Goal: Information Seeking & Learning: Learn about a topic

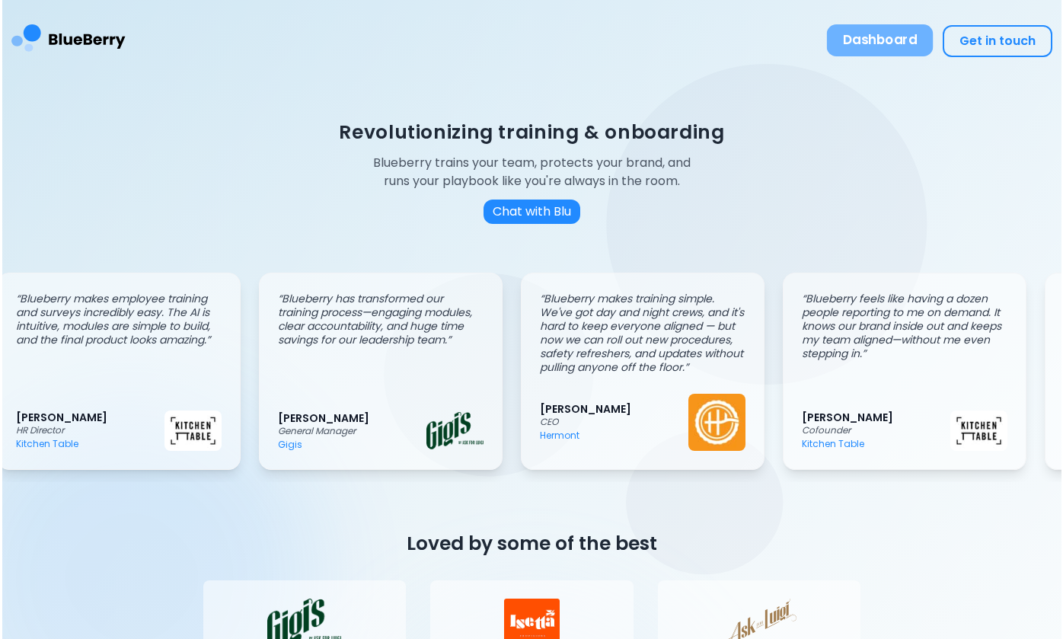
scroll to position [0, 21]
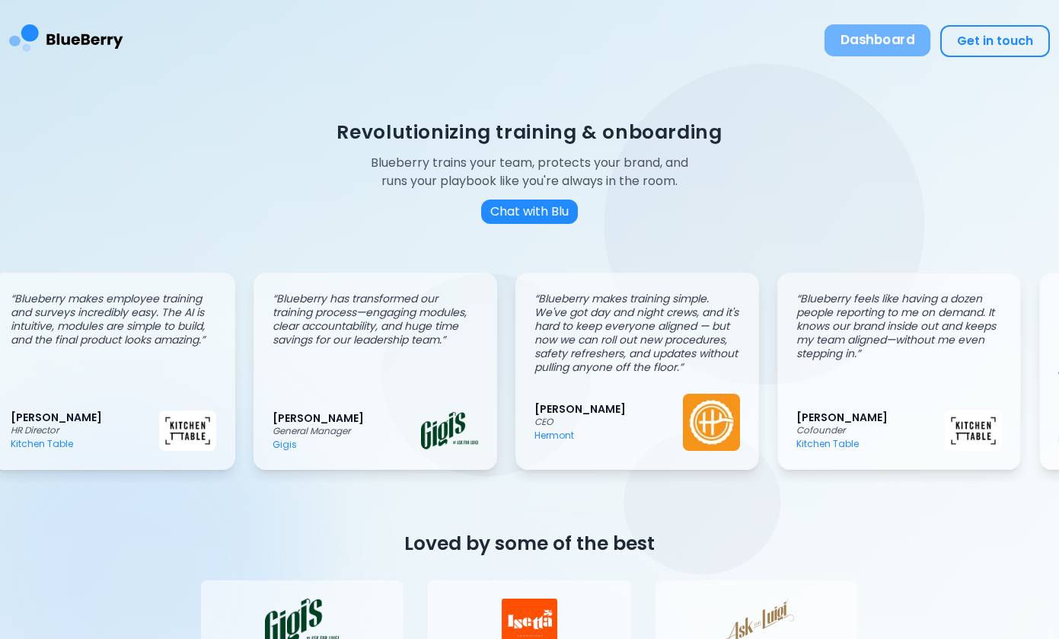
click at [889, 40] on button "Dashboard" at bounding box center [878, 40] width 107 height 32
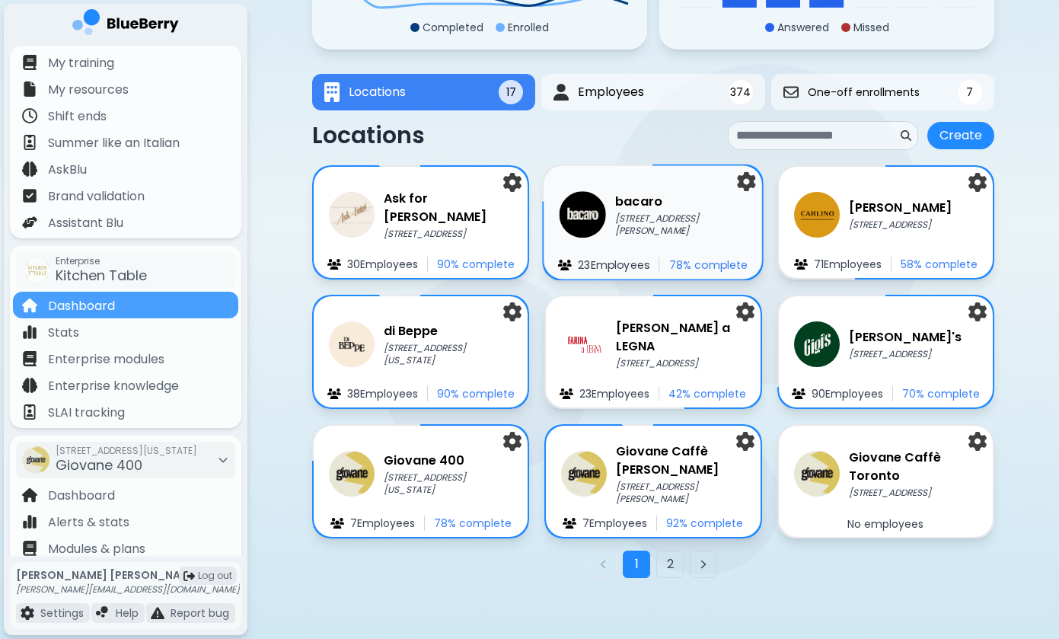
scroll to position [192, 0]
click at [668, 572] on button "2" at bounding box center [669, 564] width 27 height 27
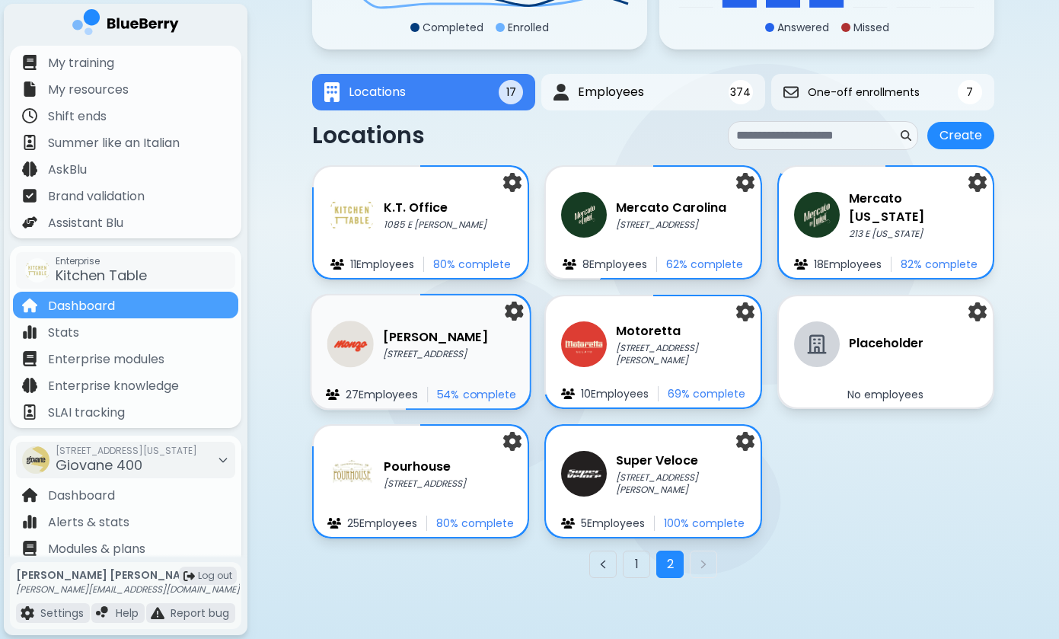
click at [471, 349] on p "[STREET_ADDRESS]" at bounding box center [435, 354] width 105 height 12
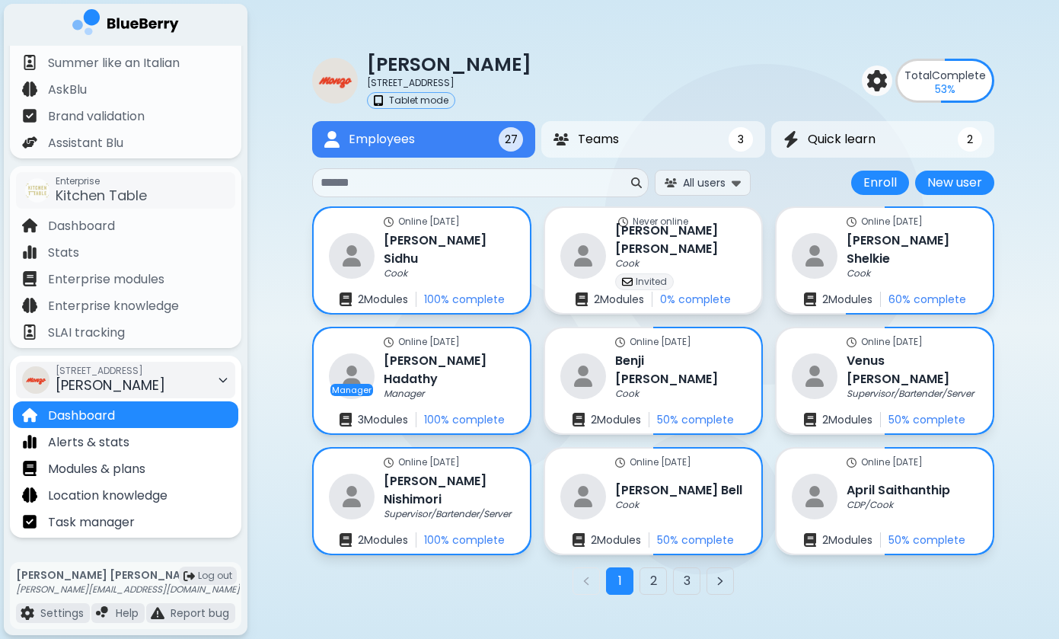
scroll to position [80, 0]
click at [118, 518] on p "Task manager" at bounding box center [91, 522] width 87 height 18
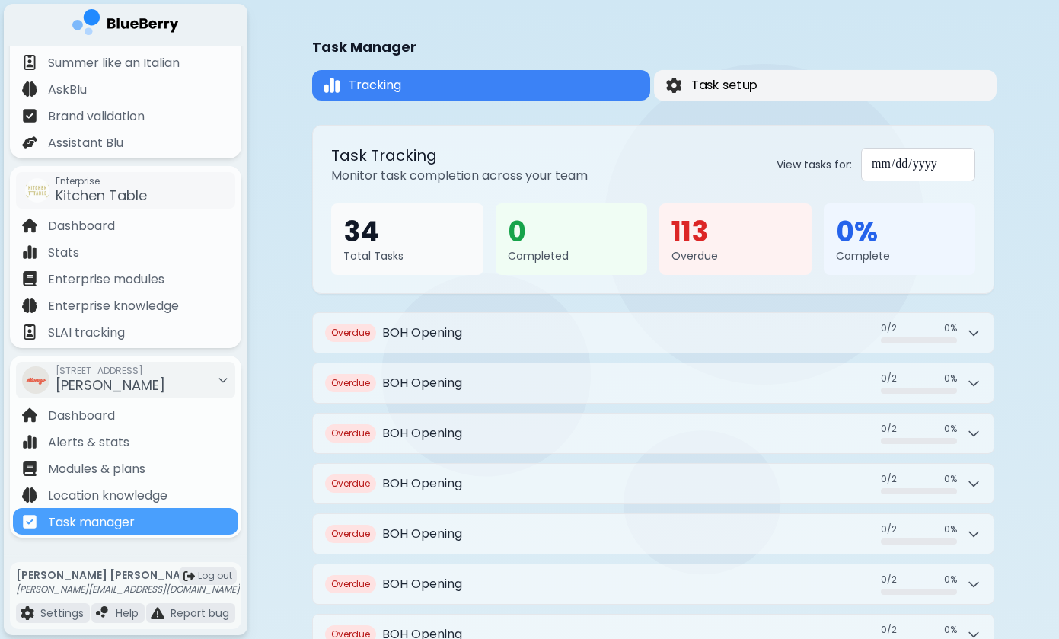
click at [745, 89] on span "Task setup" at bounding box center [724, 85] width 66 height 18
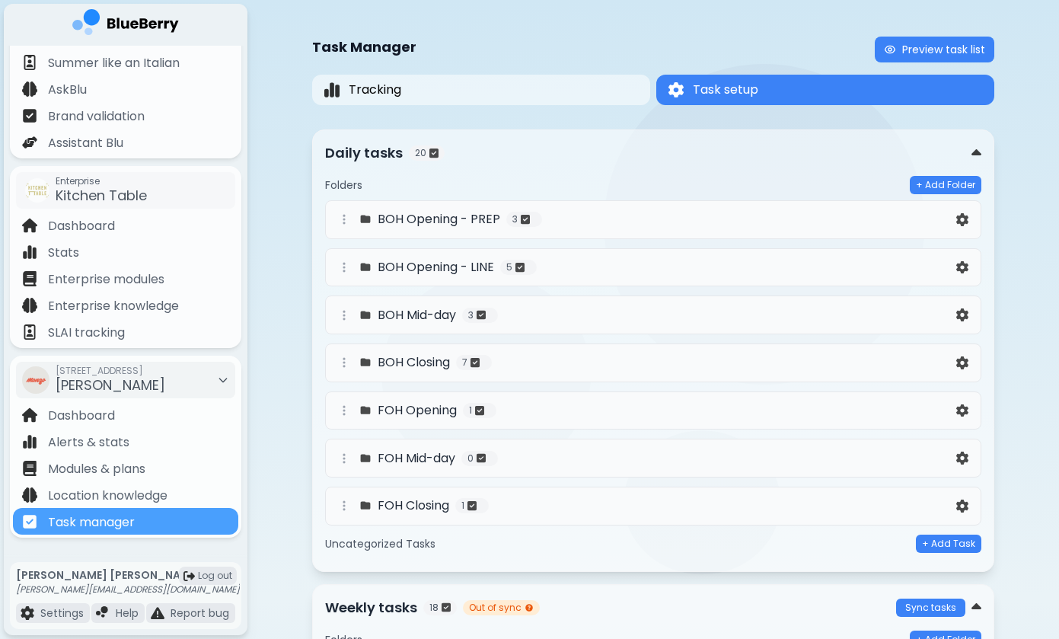
click at [472, 222] on h4 "BOH Opening - PREP" at bounding box center [439, 219] width 123 height 18
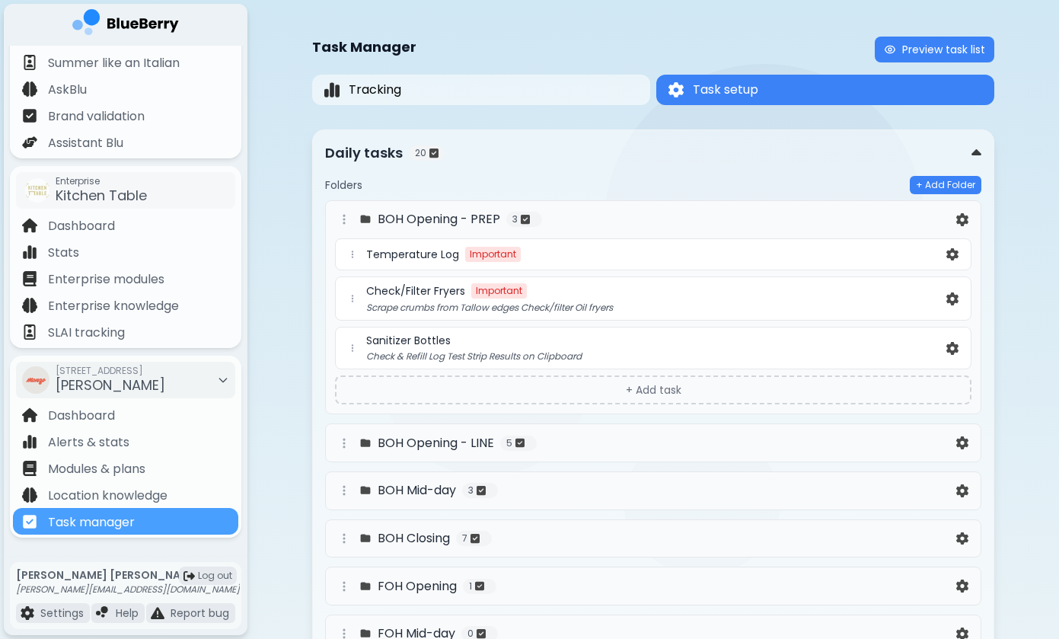
click at [437, 254] on span "Temperature Log" at bounding box center [412, 254] width 93 height 14
click at [921, 247] on div "Temperature Log Important" at bounding box center [654, 254] width 577 height 15
click at [954, 251] on img at bounding box center [952, 254] width 12 height 13
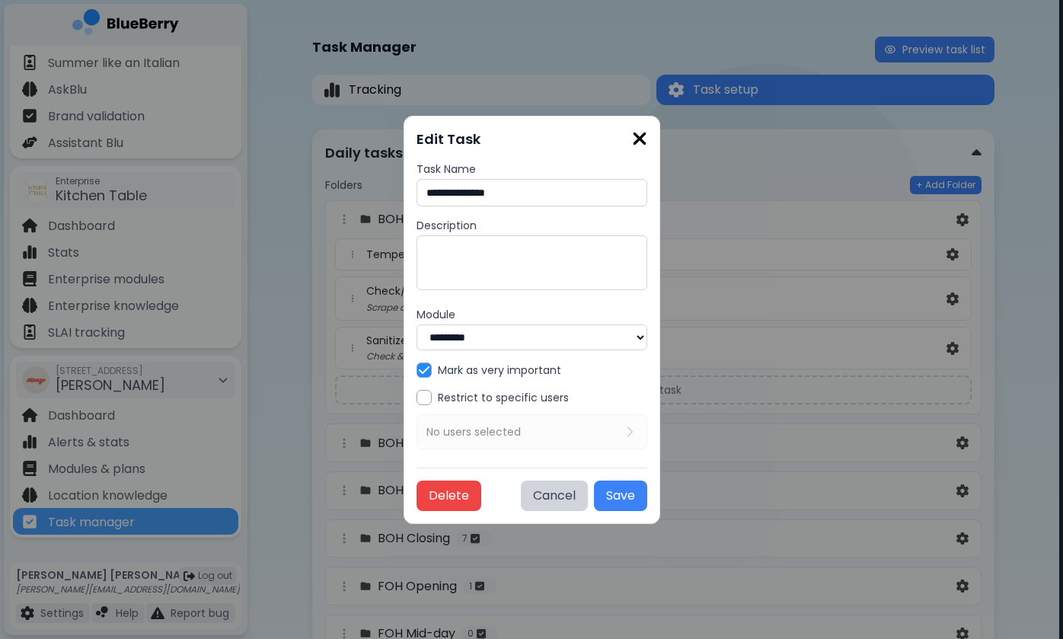
click at [647, 139] on img at bounding box center [639, 139] width 15 height 21
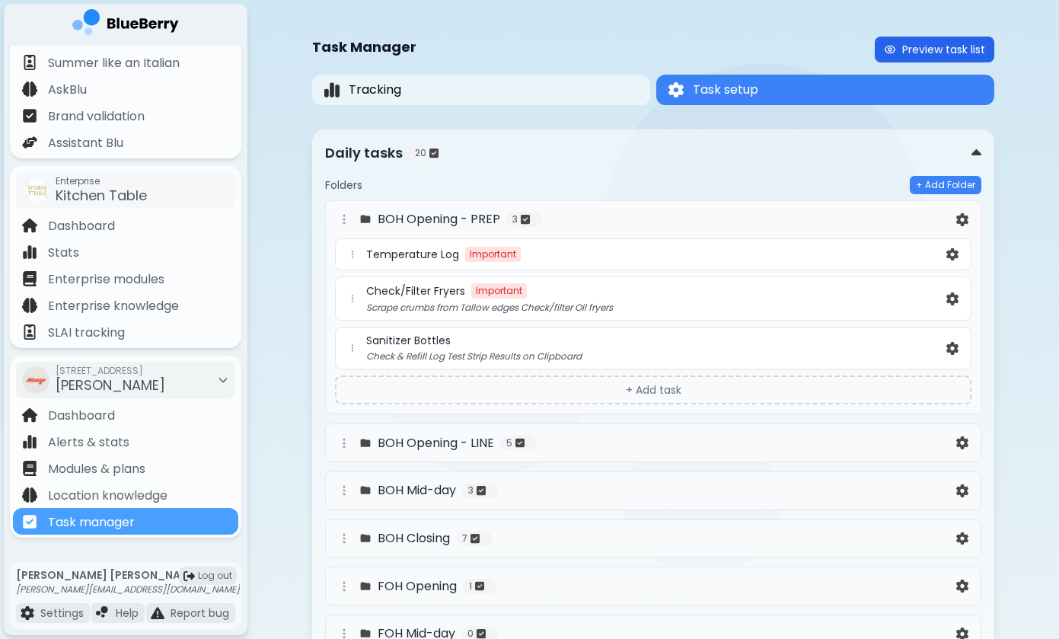
click at [924, 45] on button "Preview task list" at bounding box center [935, 50] width 120 height 26
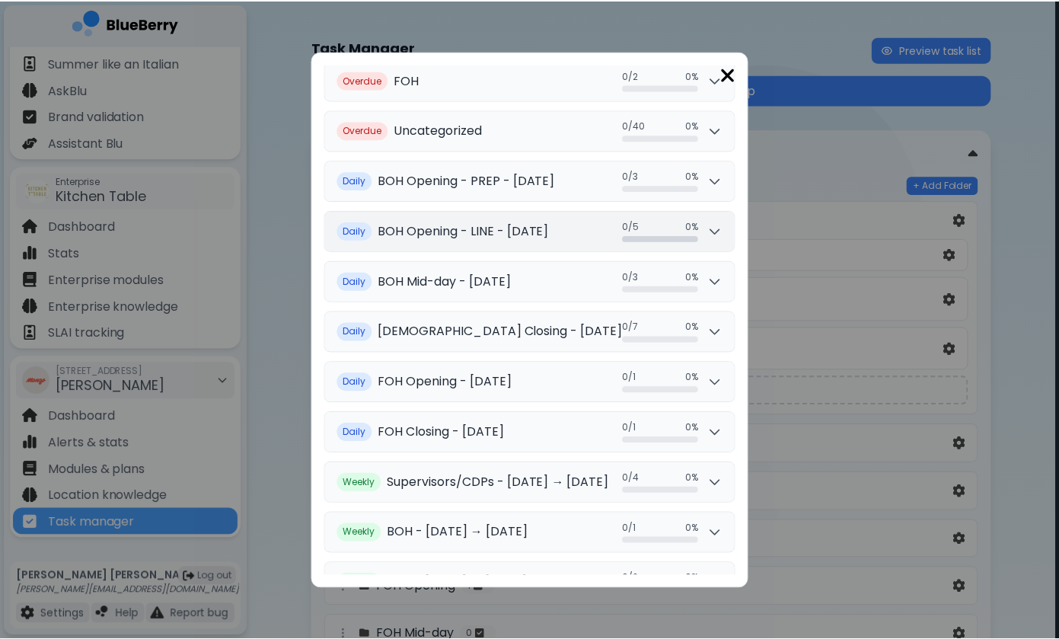
scroll to position [1939, 0]
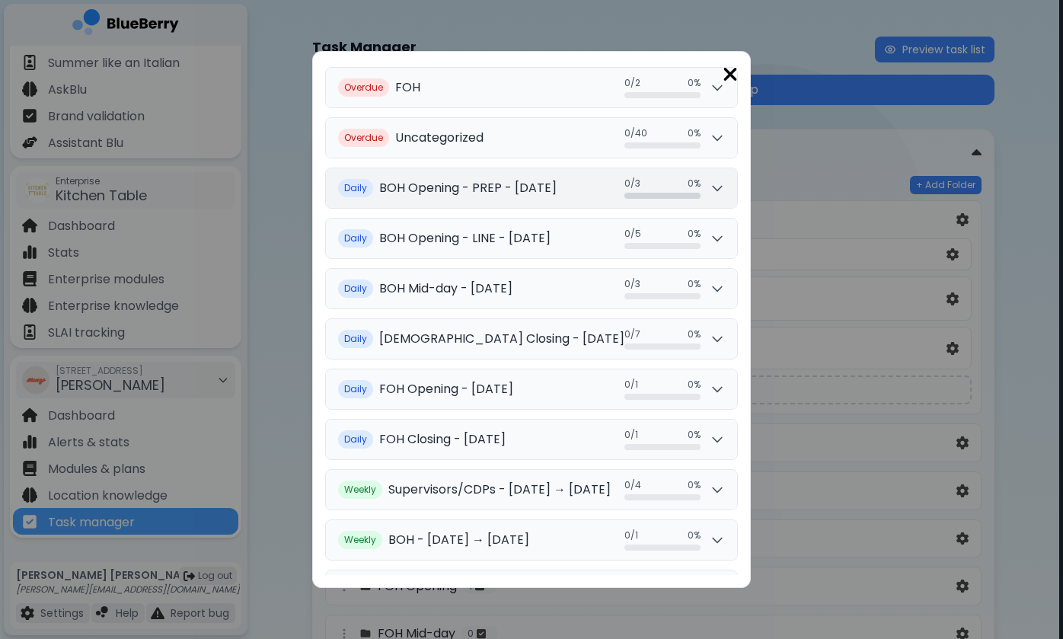
click at [725, 193] on icon at bounding box center [717, 187] width 15 height 15
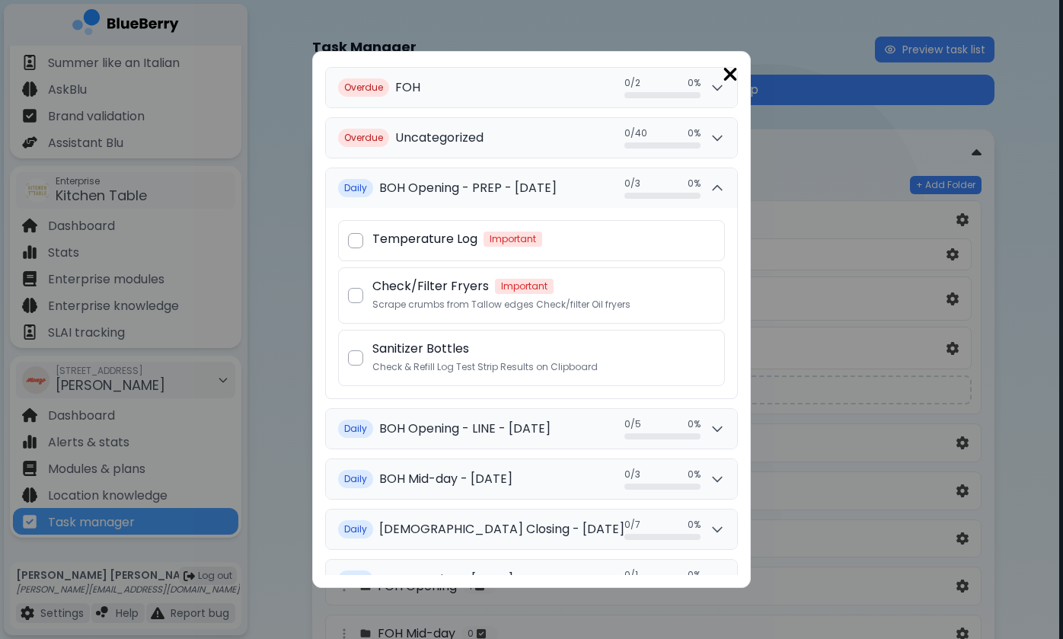
click at [417, 242] on p "Temperature Log" at bounding box center [424, 239] width 105 height 18
click at [338, 241] on div "Temperature Log Important" at bounding box center [531, 240] width 387 height 41
click at [340, 241] on div "Temperature Log Important" at bounding box center [531, 240] width 387 height 41
click at [738, 70] on img at bounding box center [730, 74] width 15 height 21
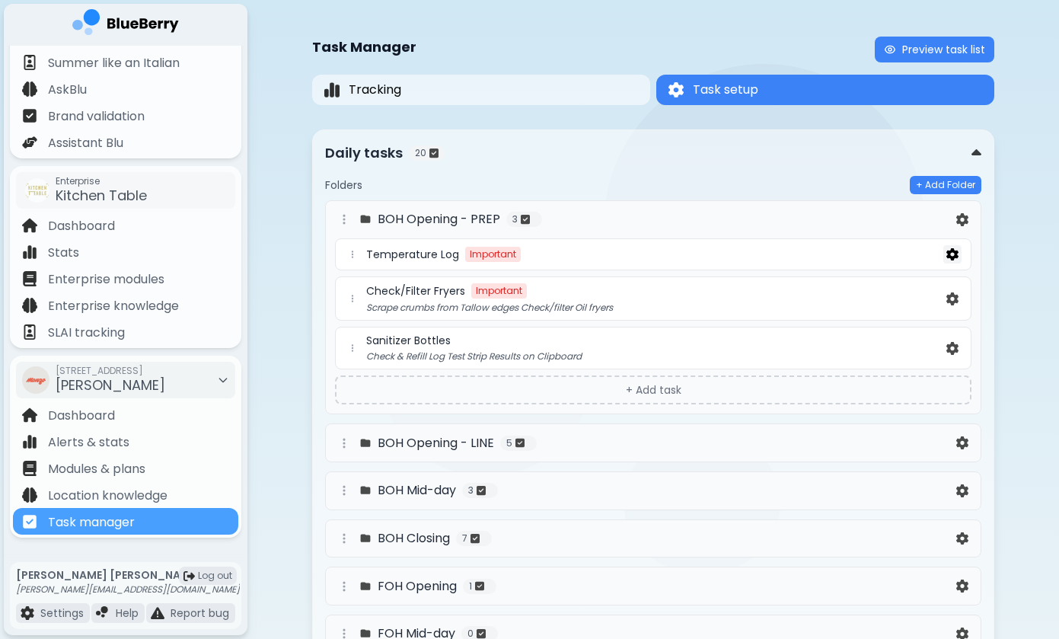
click at [950, 254] on img at bounding box center [952, 254] width 12 height 13
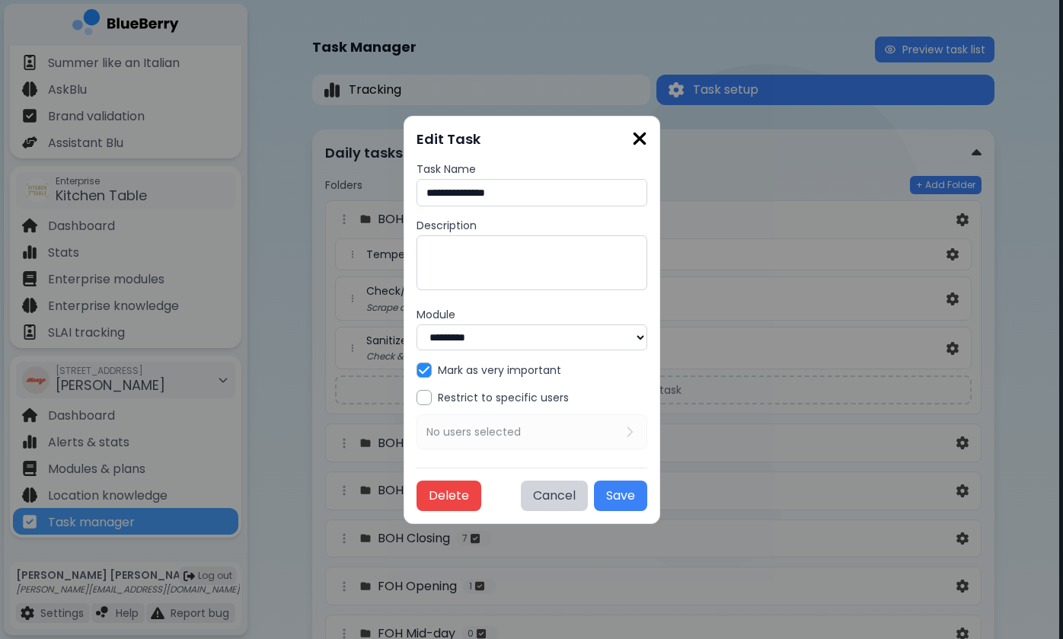
click at [647, 142] on img at bounding box center [639, 139] width 15 height 21
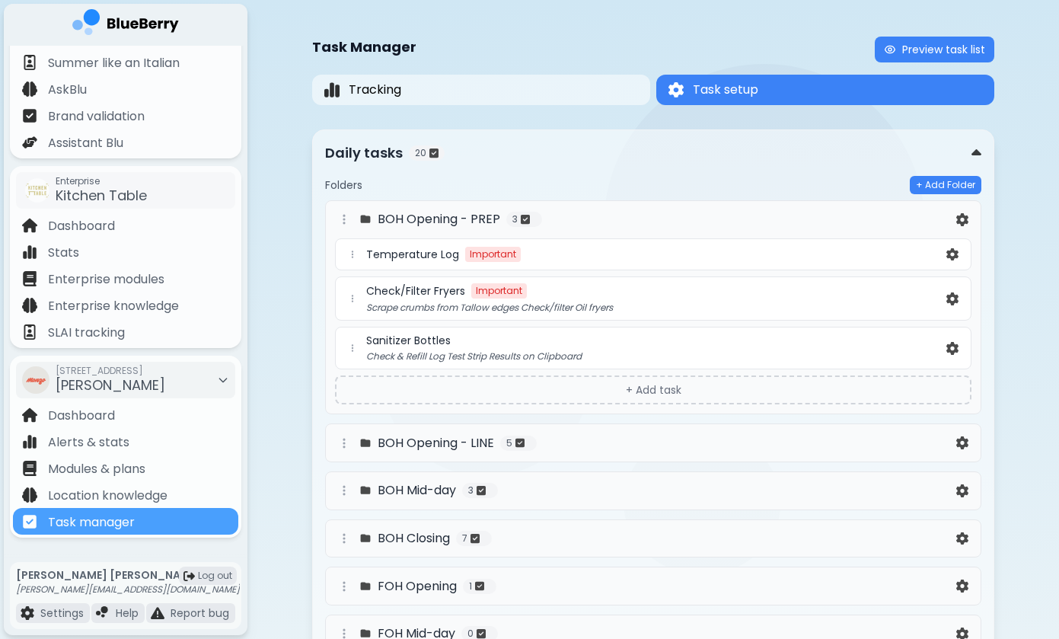
click at [150, 19] on img at bounding box center [125, 24] width 107 height 31
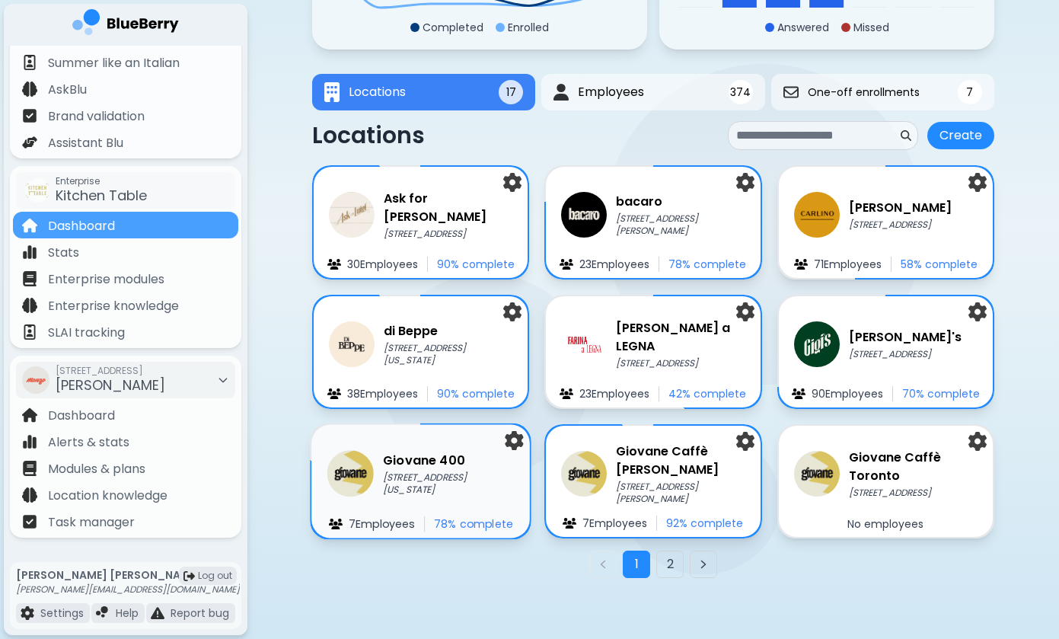
scroll to position [192, 0]
click at [410, 483] on p "[STREET_ADDRESS][US_STATE]" at bounding box center [449, 483] width 132 height 25
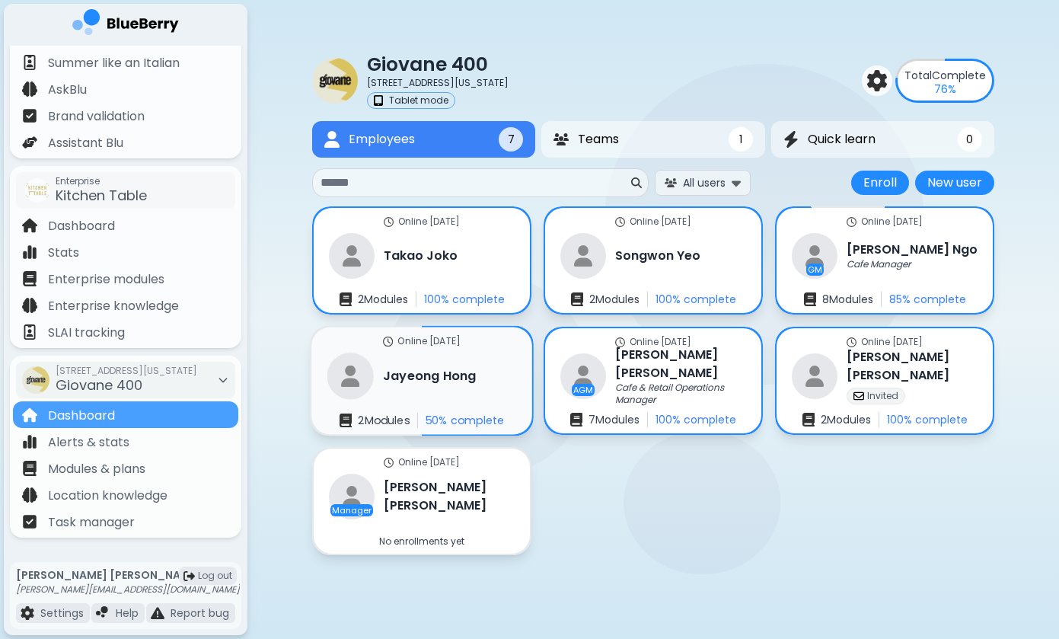
click at [401, 381] on h3 "[PERSON_NAME]" at bounding box center [429, 376] width 93 height 18
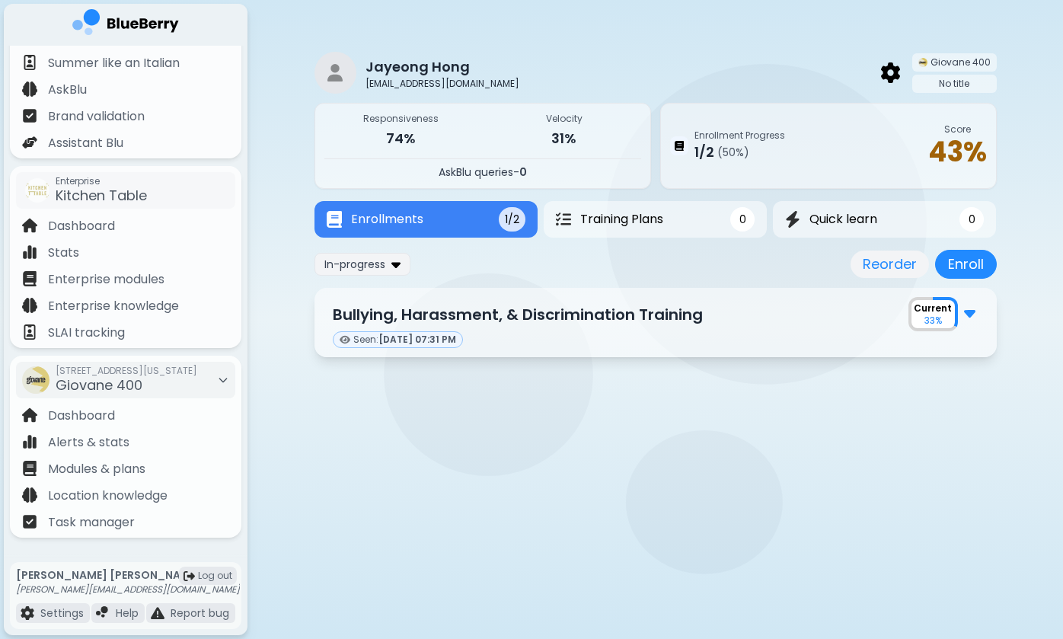
click at [967, 314] on img at bounding box center [969, 312] width 11 height 20
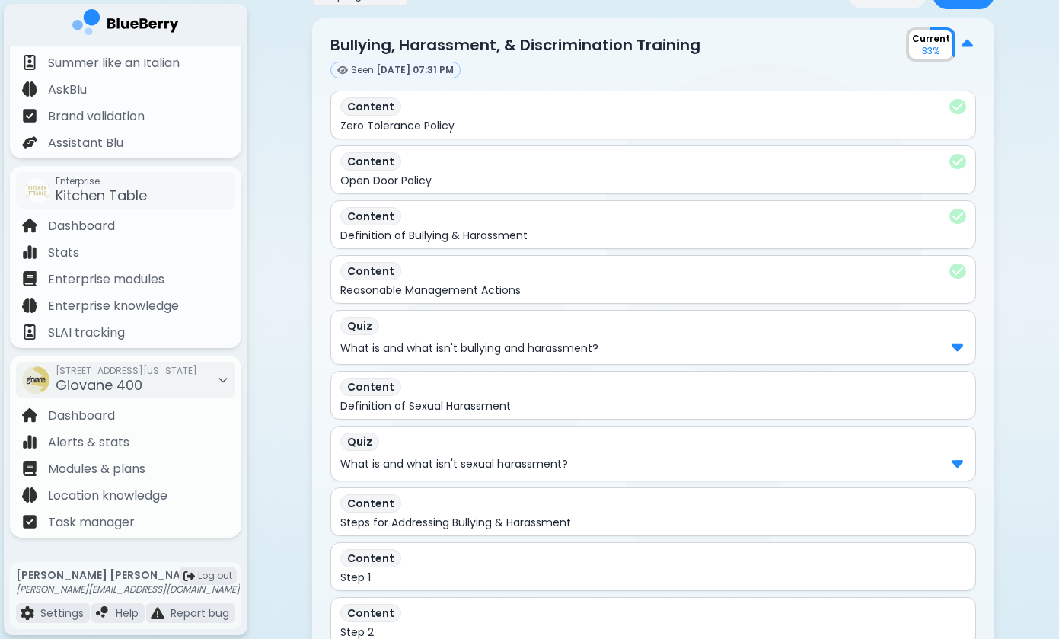
scroll to position [314, 0]
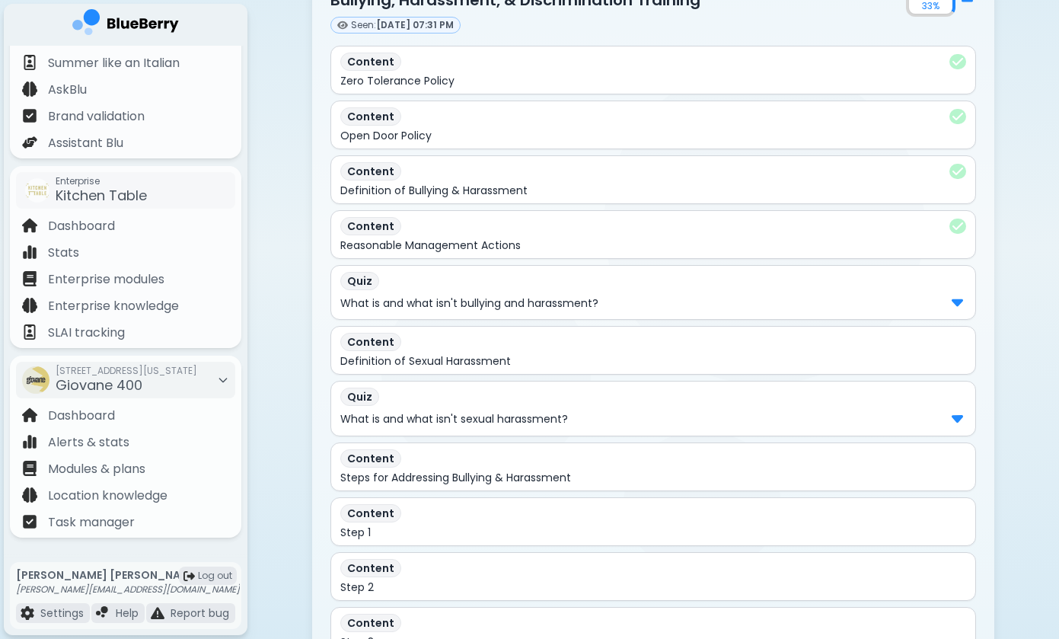
click at [951, 316] on div "Quiz What is and what isn't bullying and harassment?" at bounding box center [653, 292] width 646 height 55
click at [953, 298] on img at bounding box center [957, 302] width 11 height 20
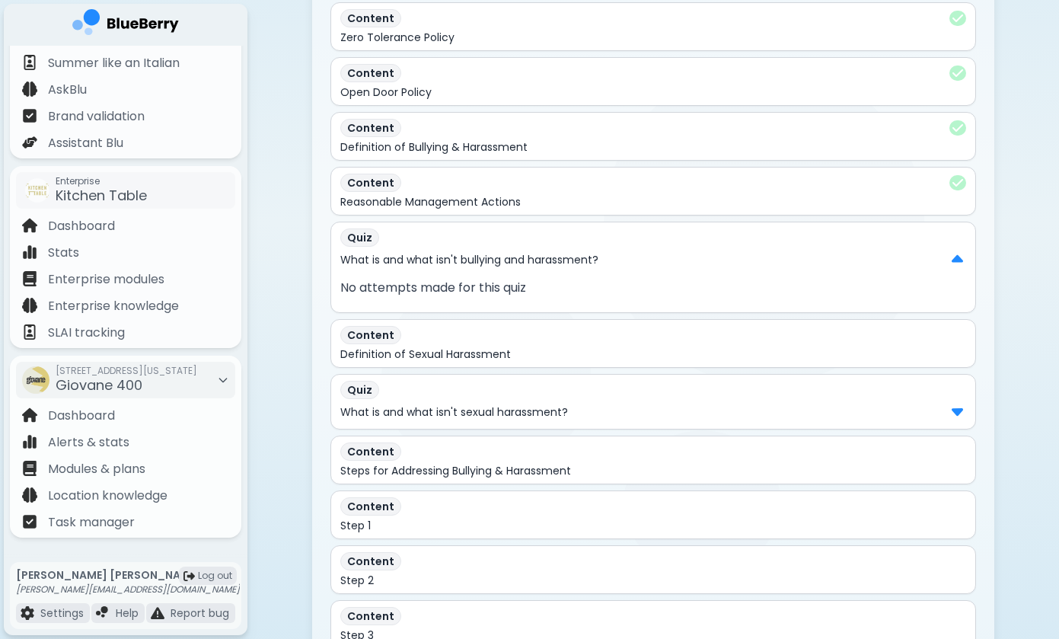
scroll to position [455, 0]
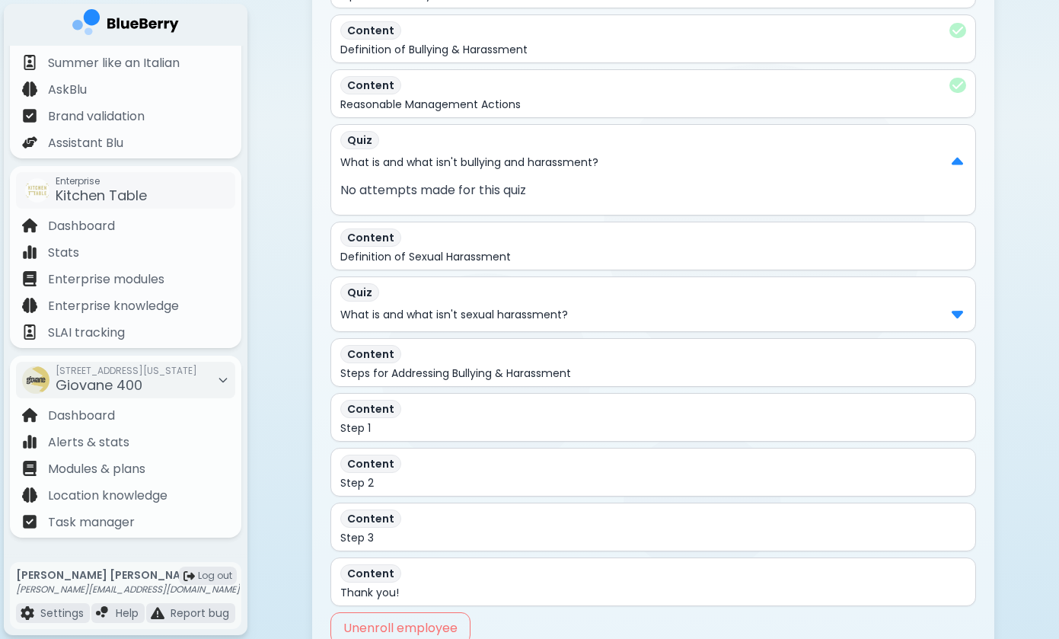
click at [956, 309] on img at bounding box center [957, 313] width 11 height 20
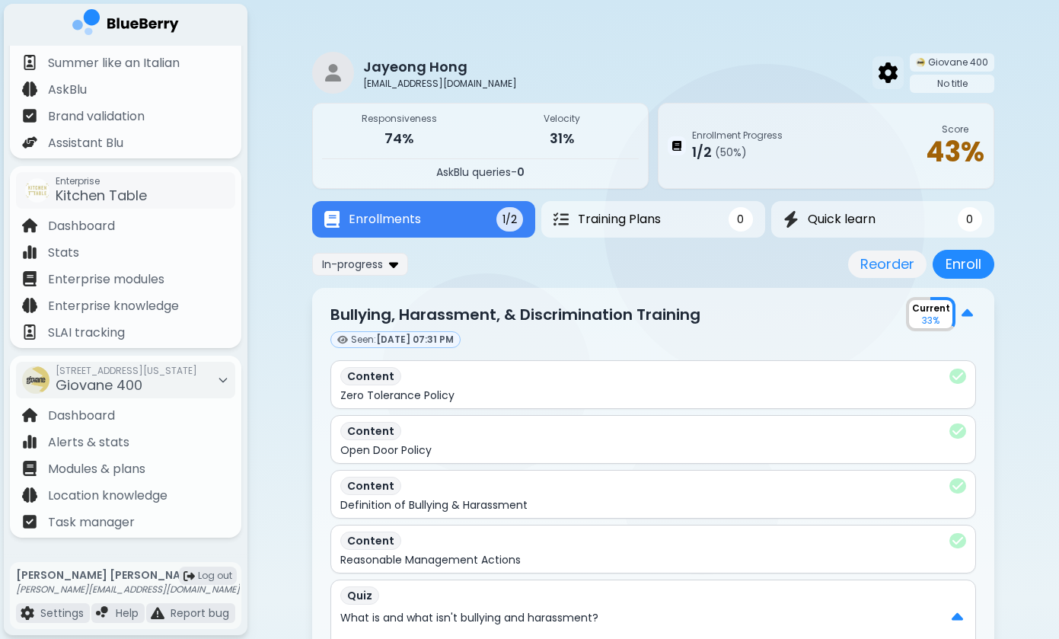
scroll to position [0, 0]
click at [863, 263] on button "Reorder" at bounding box center [887, 264] width 78 height 27
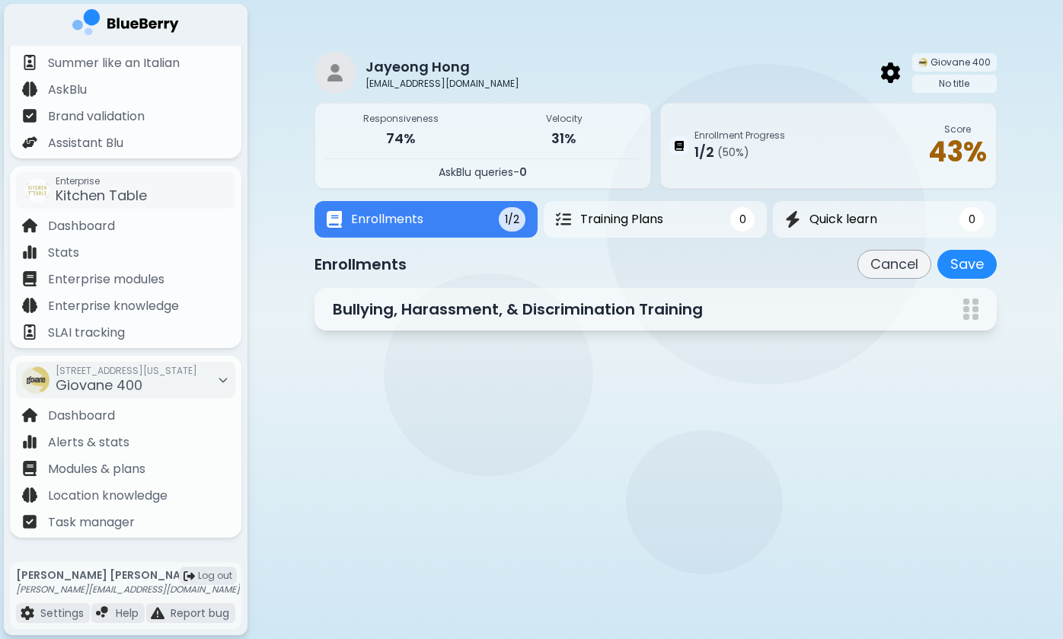
click at [934, 263] on div "Cancel Save" at bounding box center [926, 264] width 139 height 29
click at [892, 273] on button "Cancel" at bounding box center [894, 264] width 74 height 29
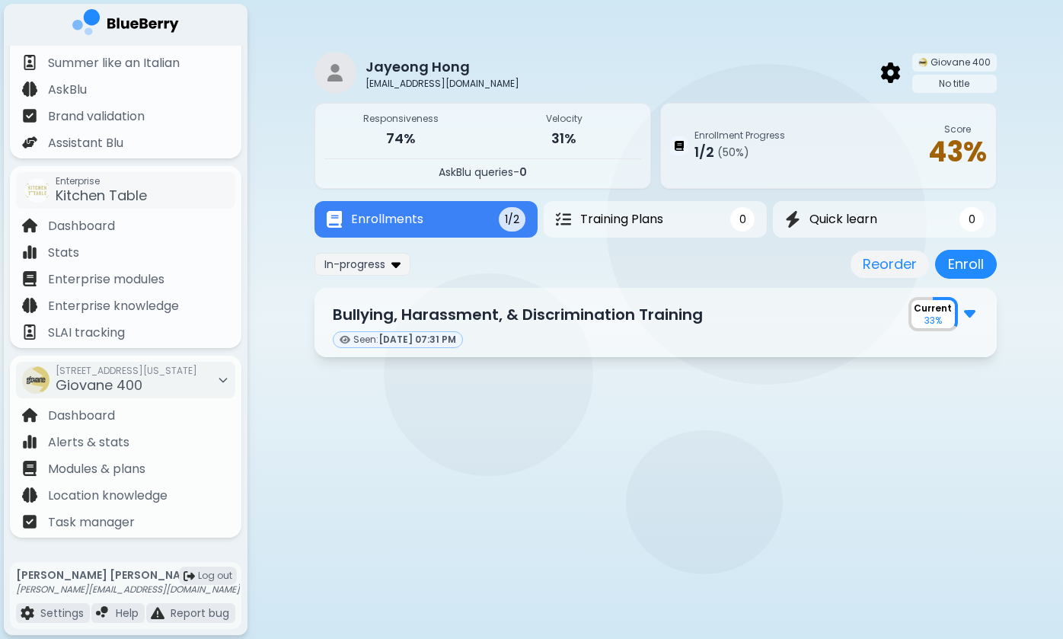
click at [470, 219] on button "Enrollments 1/2" at bounding box center [425, 219] width 223 height 37
click at [406, 259] on div "In-progress" at bounding box center [362, 264] width 96 height 22
click at [374, 302] on button "All" at bounding box center [363, 294] width 88 height 23
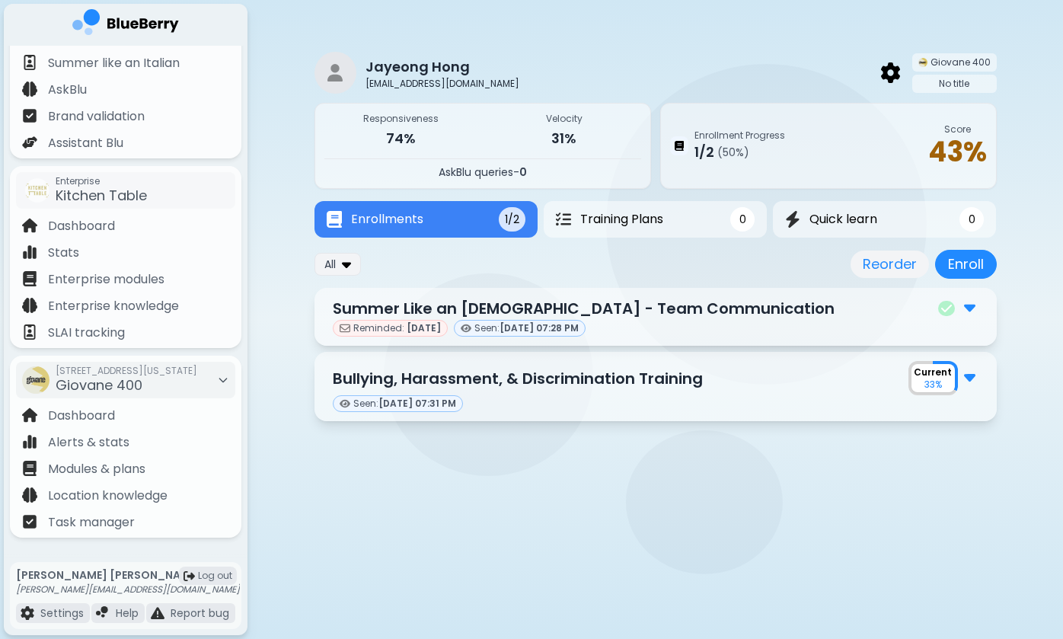
click at [749, 308] on div "Summer Like an [DEMOGRAPHIC_DATA] - Team Communication" at bounding box center [656, 308] width 646 height 23
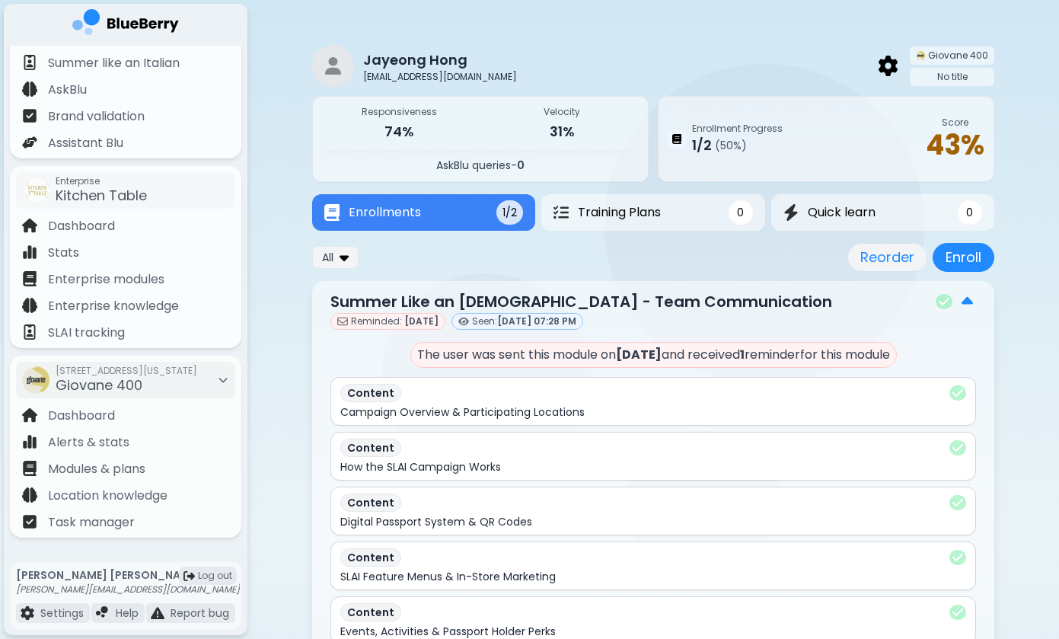
scroll to position [8, 1]
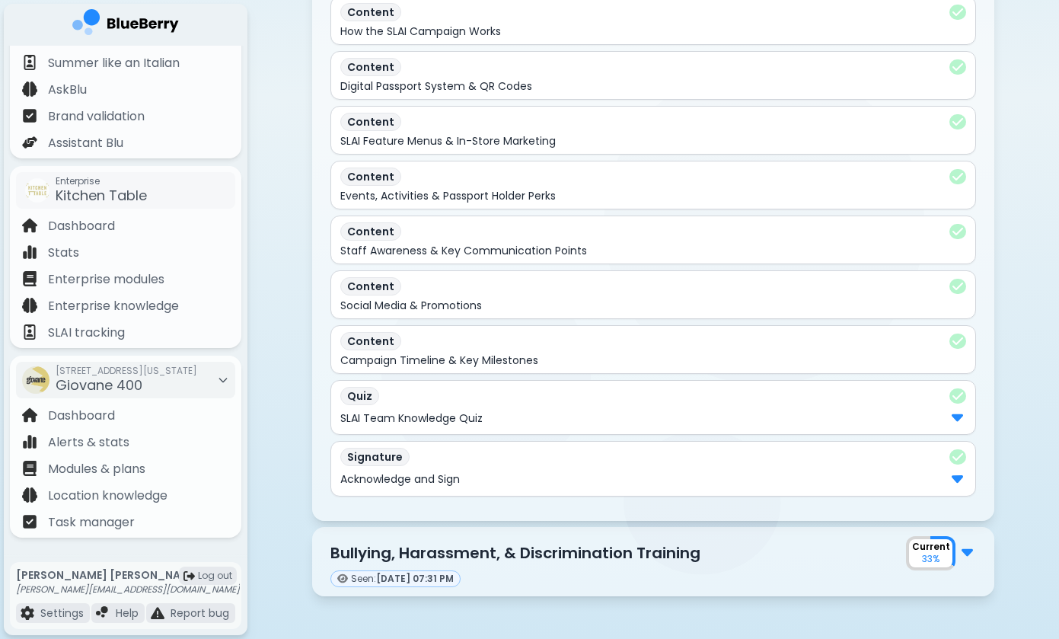
click at [959, 415] on img at bounding box center [957, 417] width 11 height 20
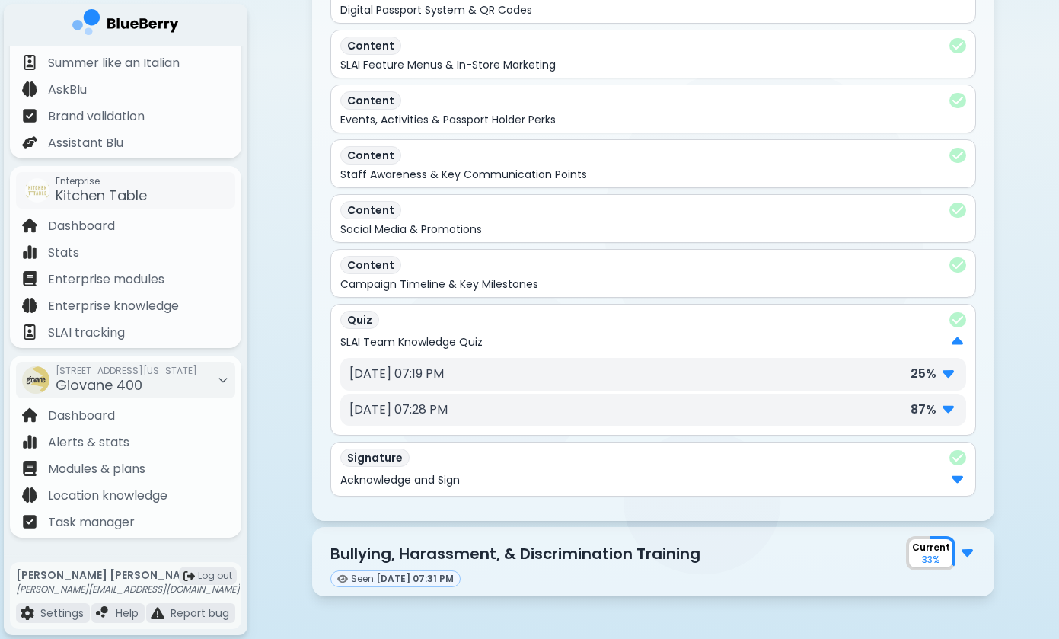
scroll to position [519, 0]
click at [947, 372] on img at bounding box center [948, 372] width 11 height 20
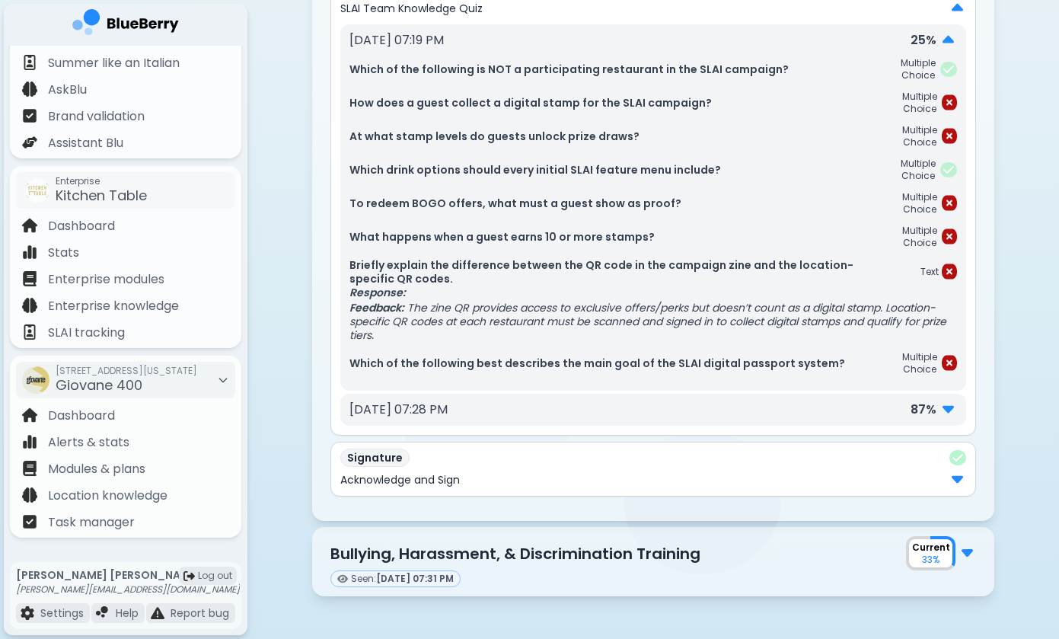
scroll to position [852, 0]
click at [946, 409] on img at bounding box center [948, 408] width 11 height 20
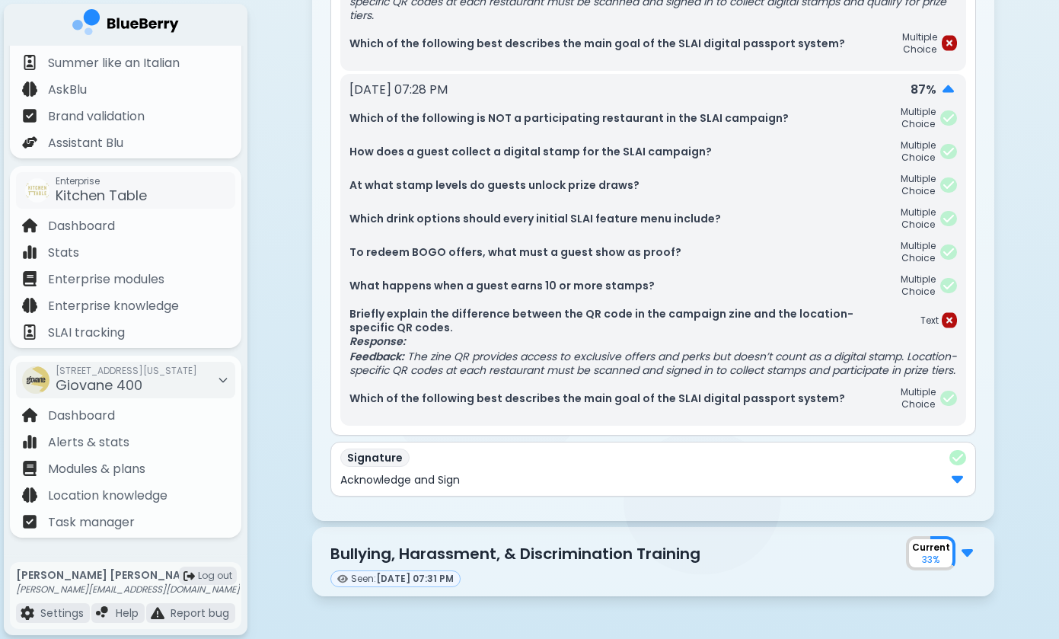
scroll to position [1186, 0]
click at [956, 473] on img at bounding box center [957, 478] width 11 height 20
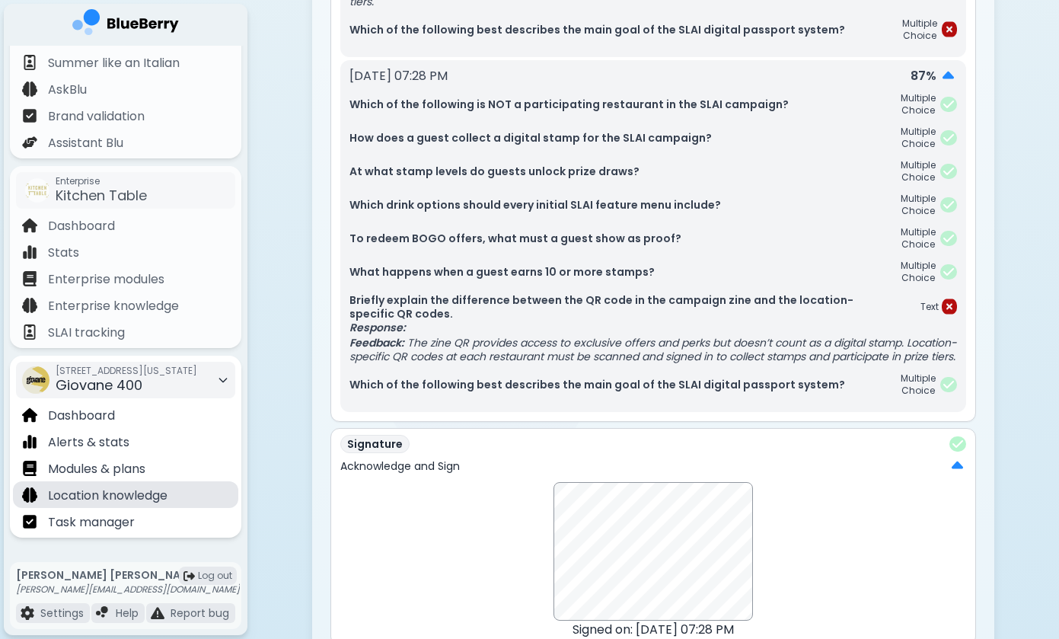
click at [113, 505] on div "Location knowledge" at bounding box center [125, 494] width 225 height 27
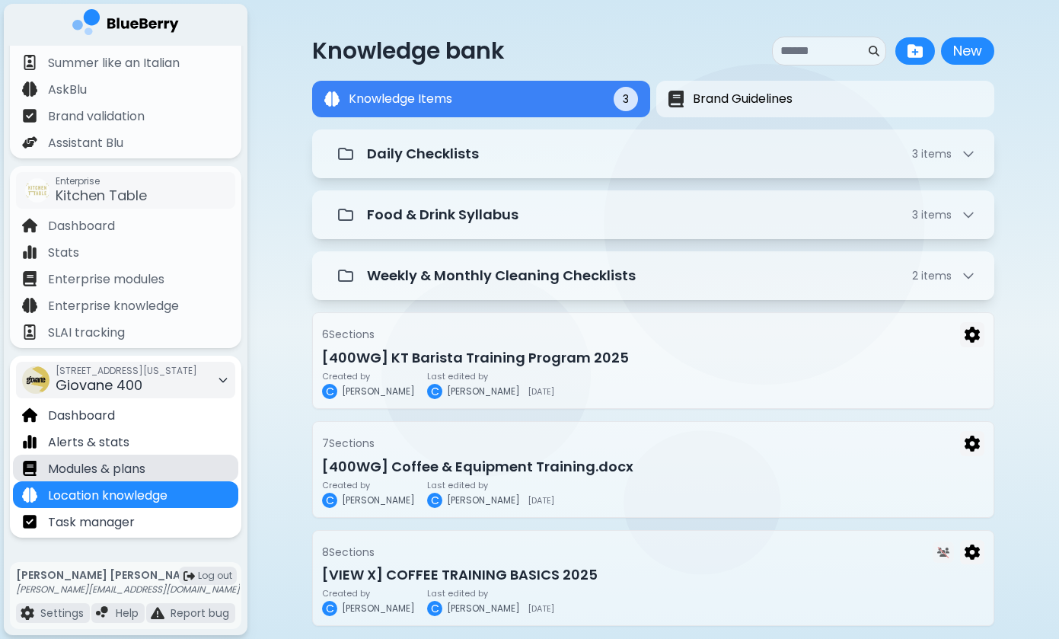
click at [120, 464] on p "Modules & plans" at bounding box center [96, 469] width 97 height 18
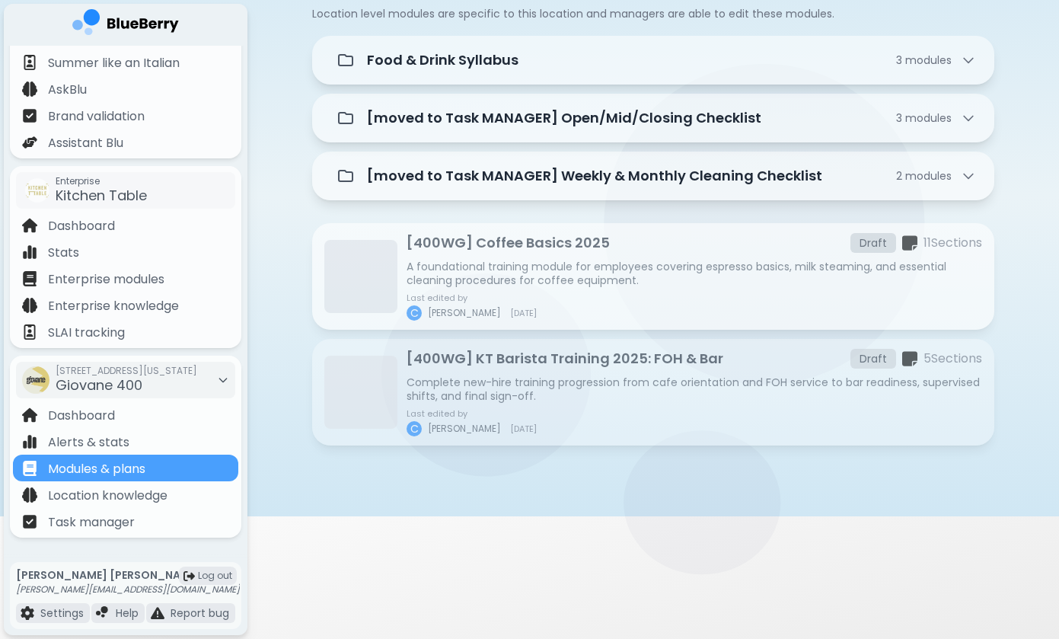
scroll to position [123, 0]
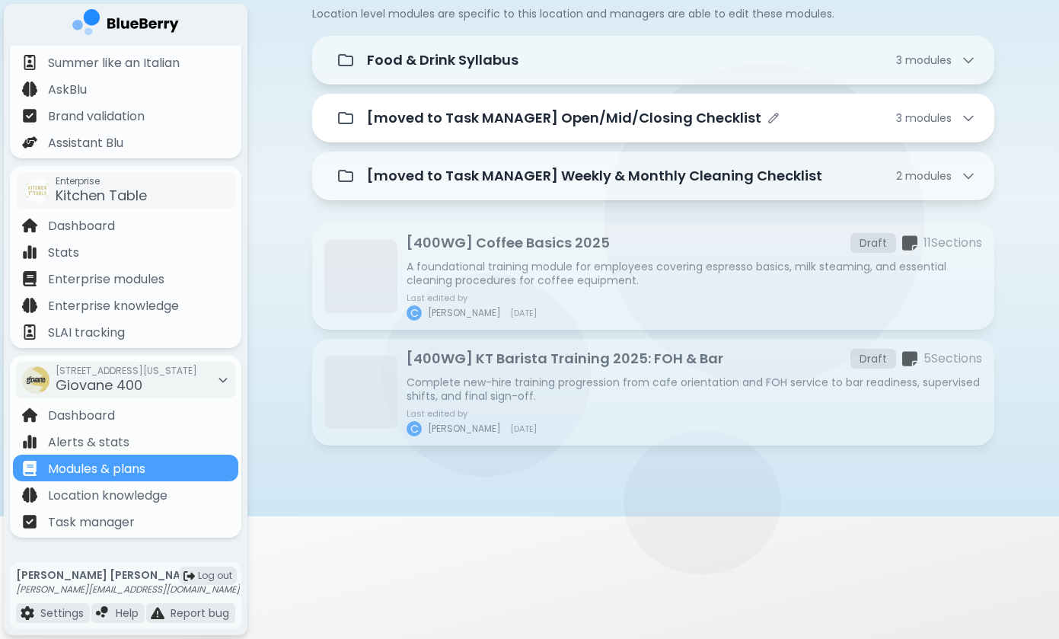
click at [609, 107] on p "[moved to Task MANAGER] Open/Mid/Closing Checklist" at bounding box center [564, 117] width 394 height 21
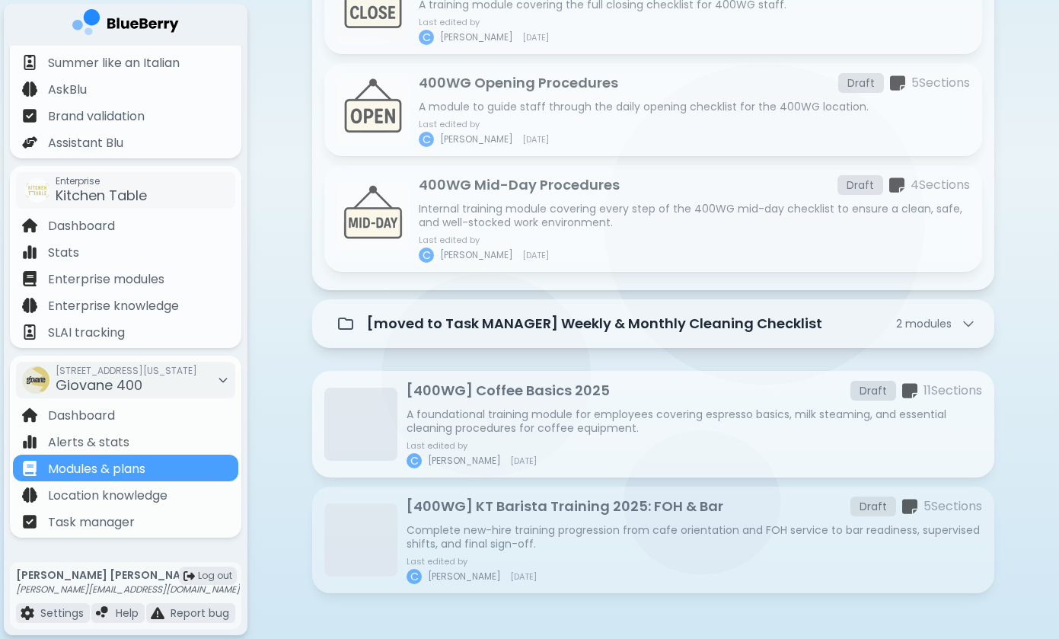
scroll to position [314, 0]
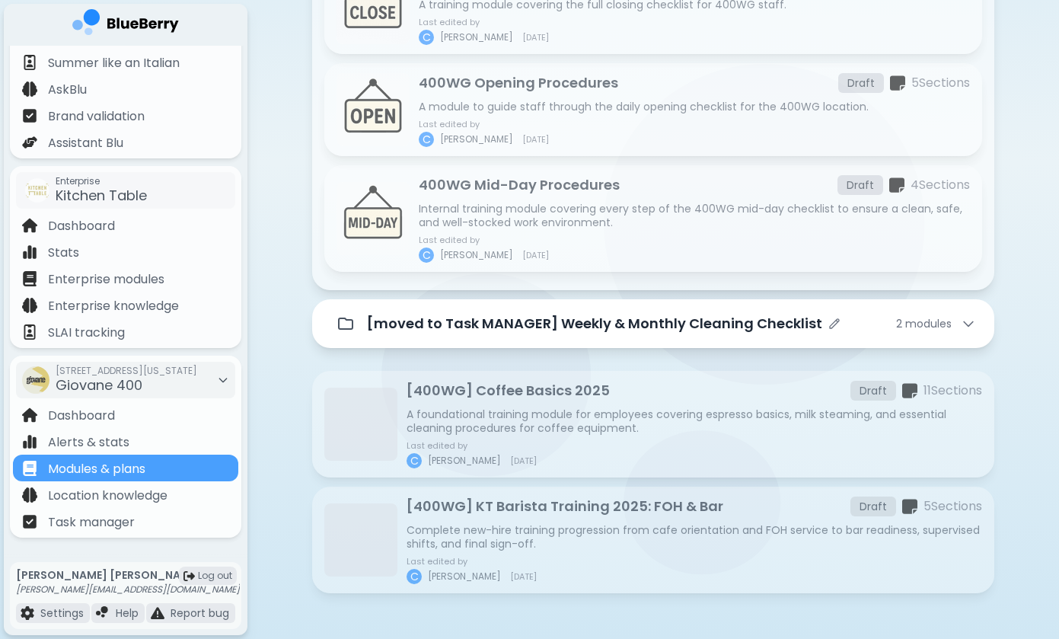
click at [483, 329] on p "[moved to Task MANAGER] Weekly & Monthly Cleaning Checklist" at bounding box center [594, 323] width 455 height 21
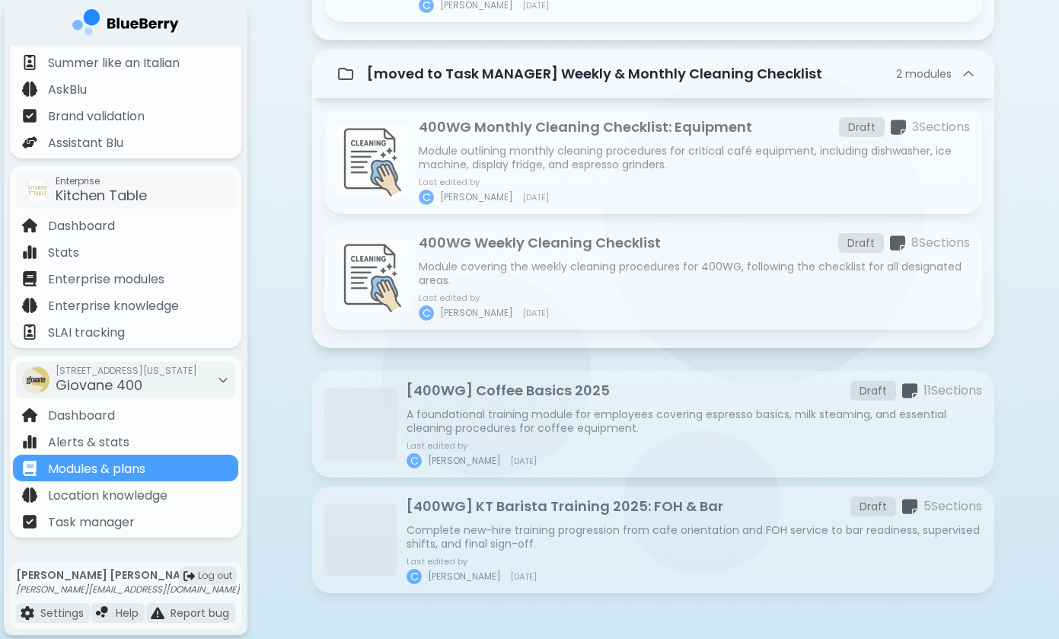
scroll to position [563, 0]
click at [504, 167] on p "Module outlining monthly cleaning procedures for critical café equipment, inclu…" at bounding box center [694, 157] width 551 height 27
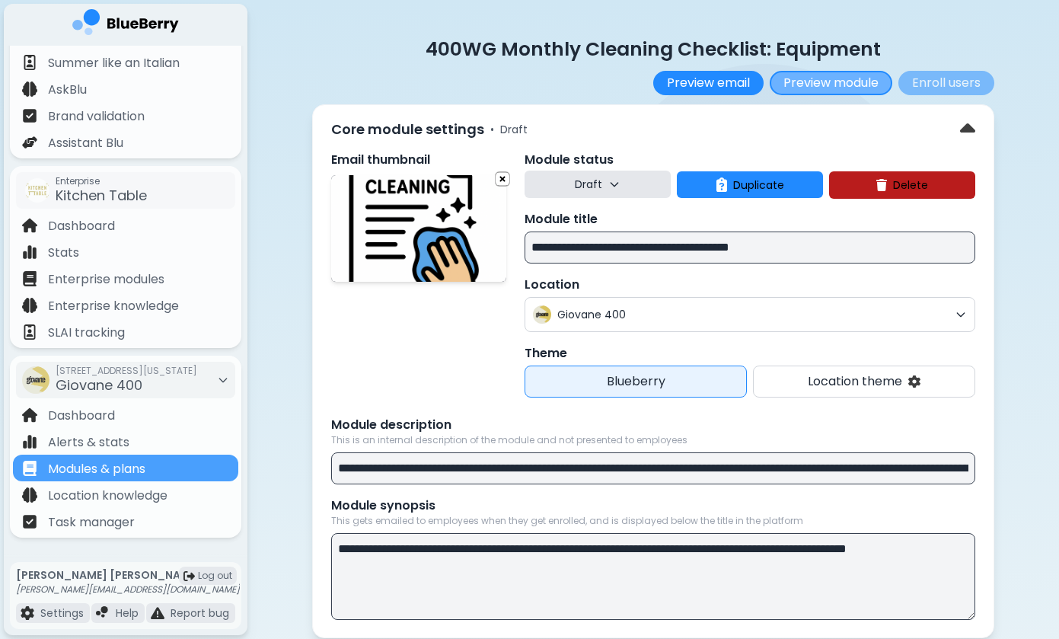
click at [828, 87] on button "Preview module" at bounding box center [831, 83] width 123 height 24
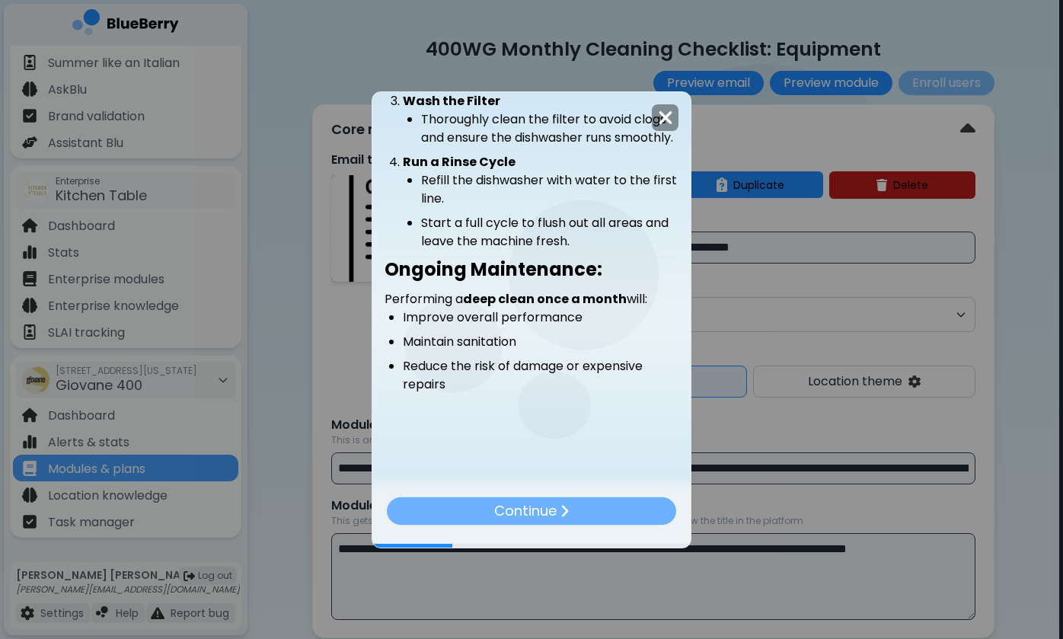
scroll to position [279, 0]
click at [539, 515] on p "Continue" at bounding box center [524, 511] width 63 height 22
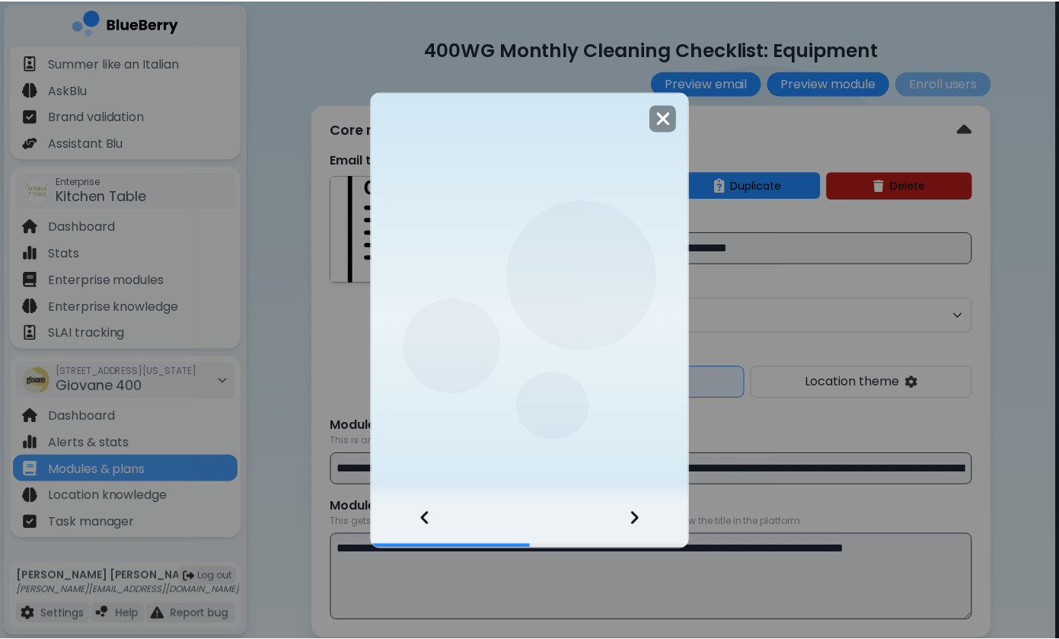
scroll to position [0, 0]
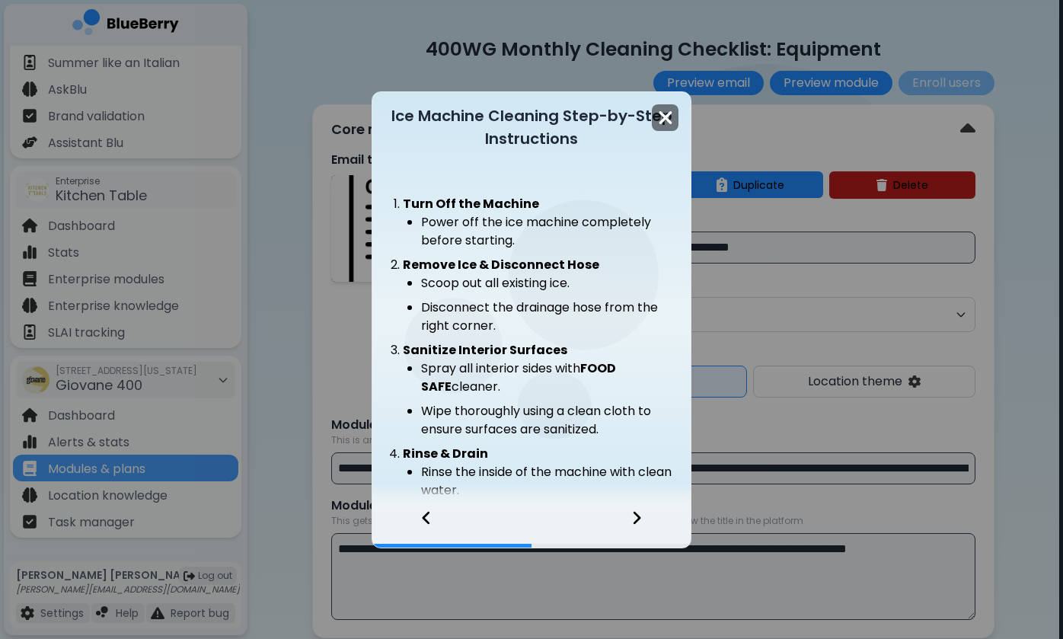
click at [670, 107] on img at bounding box center [665, 117] width 15 height 21
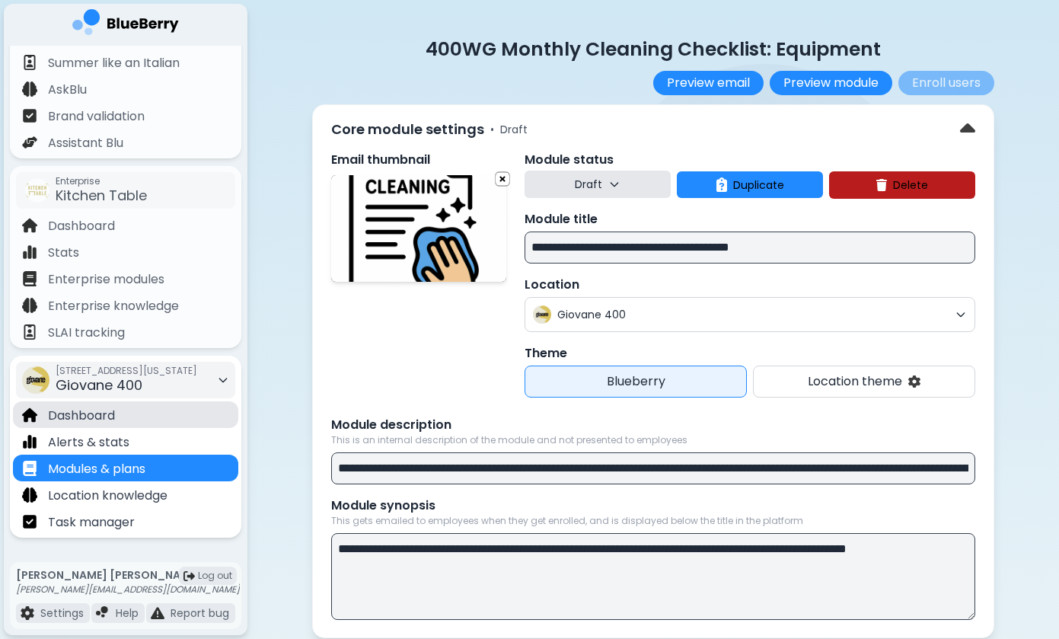
click at [127, 411] on div "Dashboard" at bounding box center [125, 414] width 225 height 27
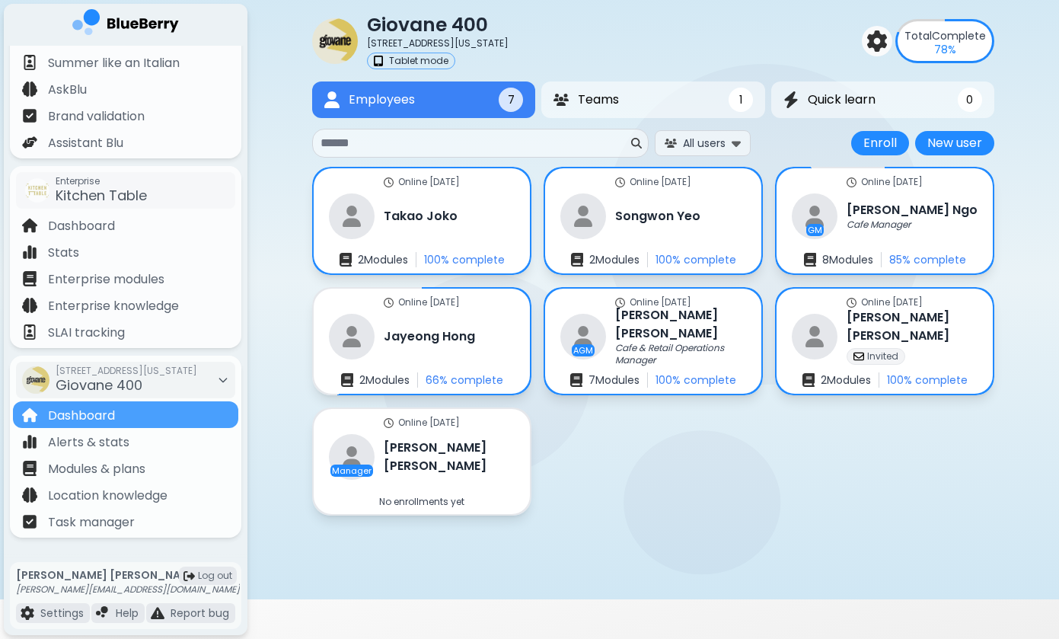
scroll to position [43, 0]
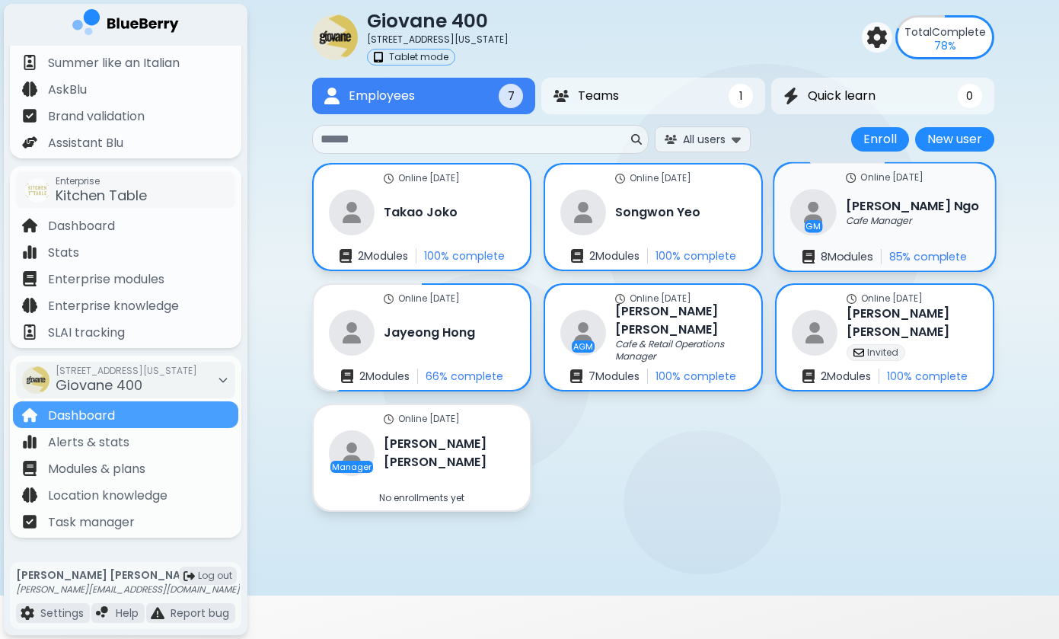
click at [833, 215] on img at bounding box center [813, 212] width 46 height 46
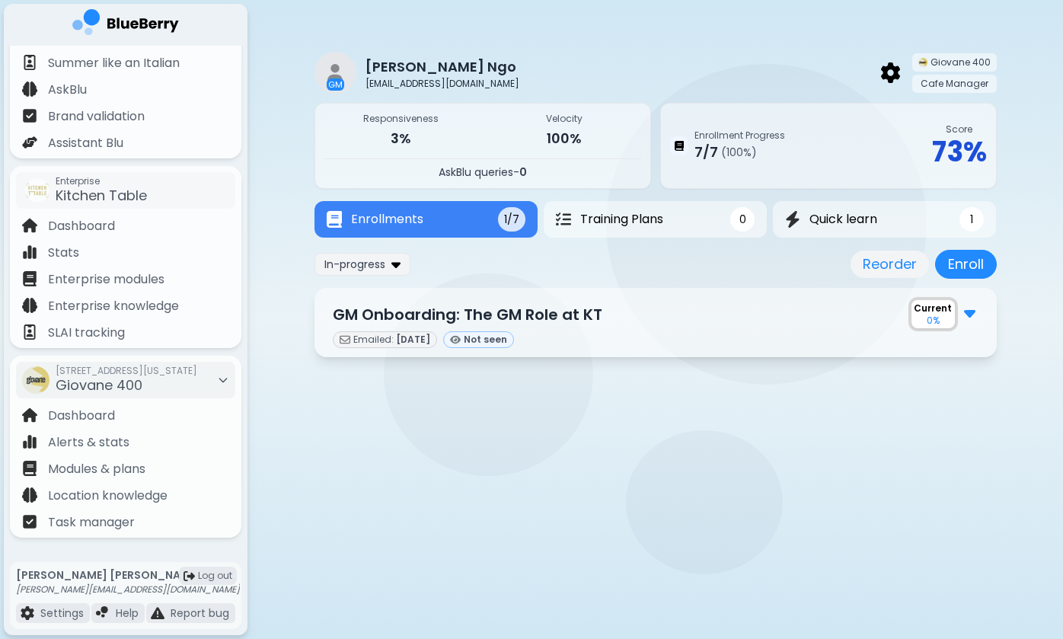
click at [971, 313] on img at bounding box center [969, 312] width 11 height 20
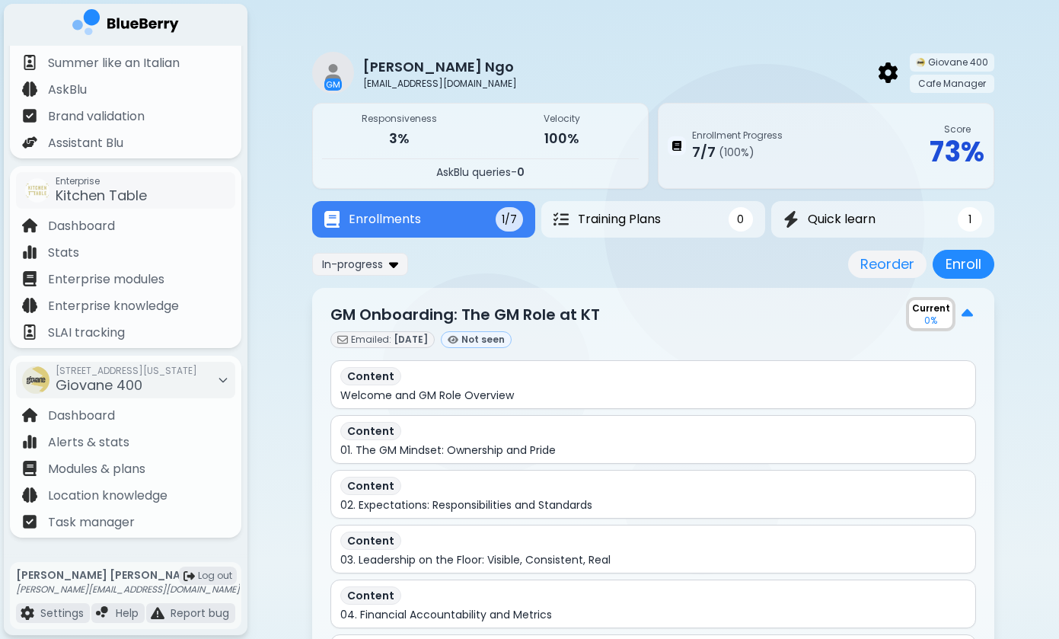
click at [702, 397] on div "Welcome and GM Role Overview" at bounding box center [653, 395] width 626 height 14
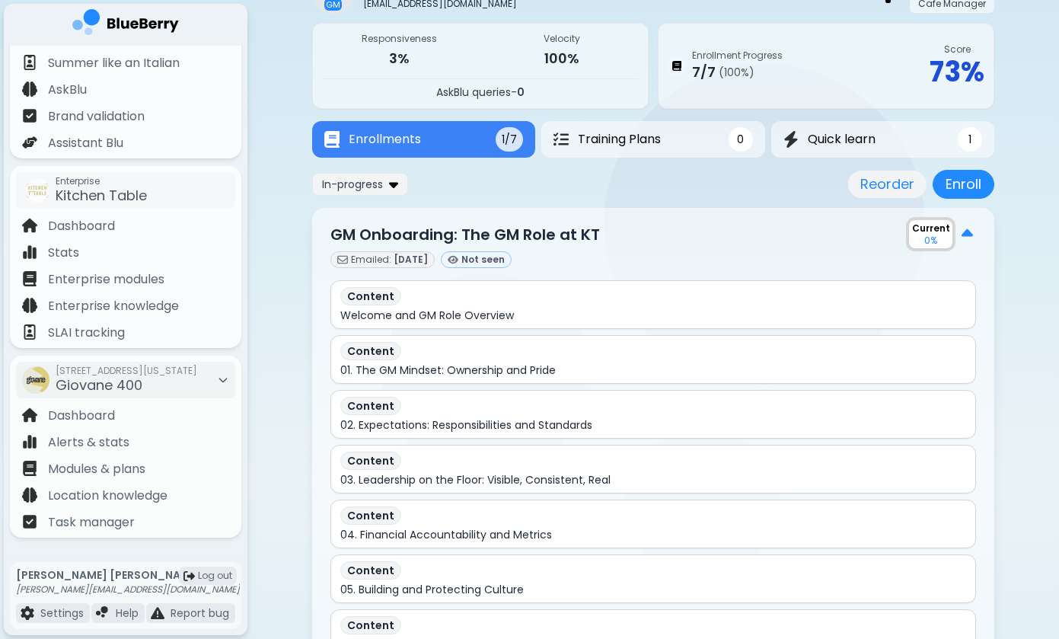
scroll to position [88, 0]
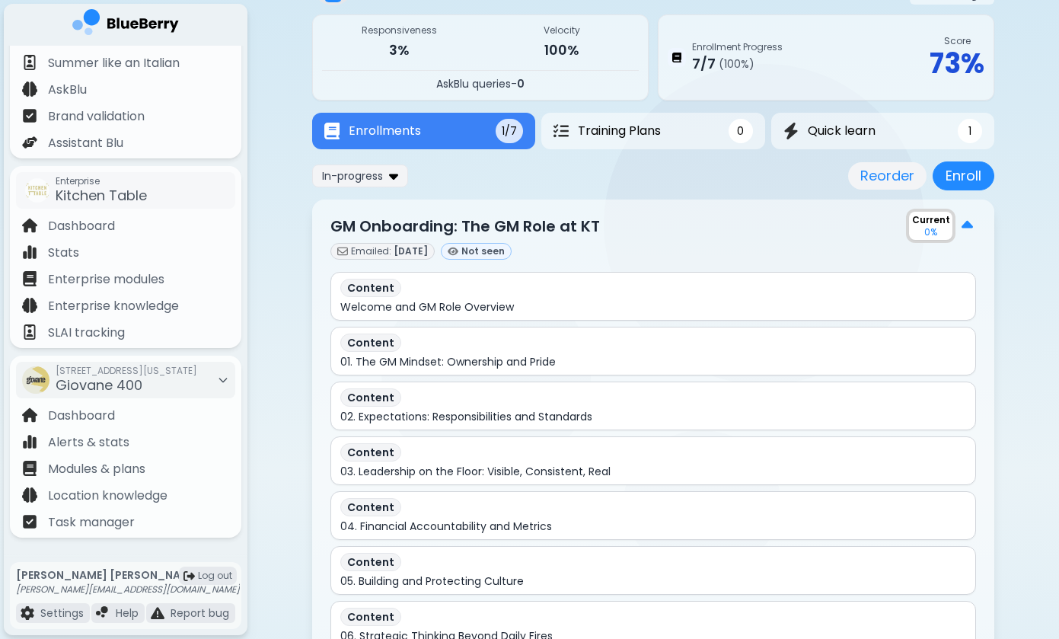
click at [476, 305] on p "Welcome and GM Role Overview" at bounding box center [427, 307] width 174 height 14
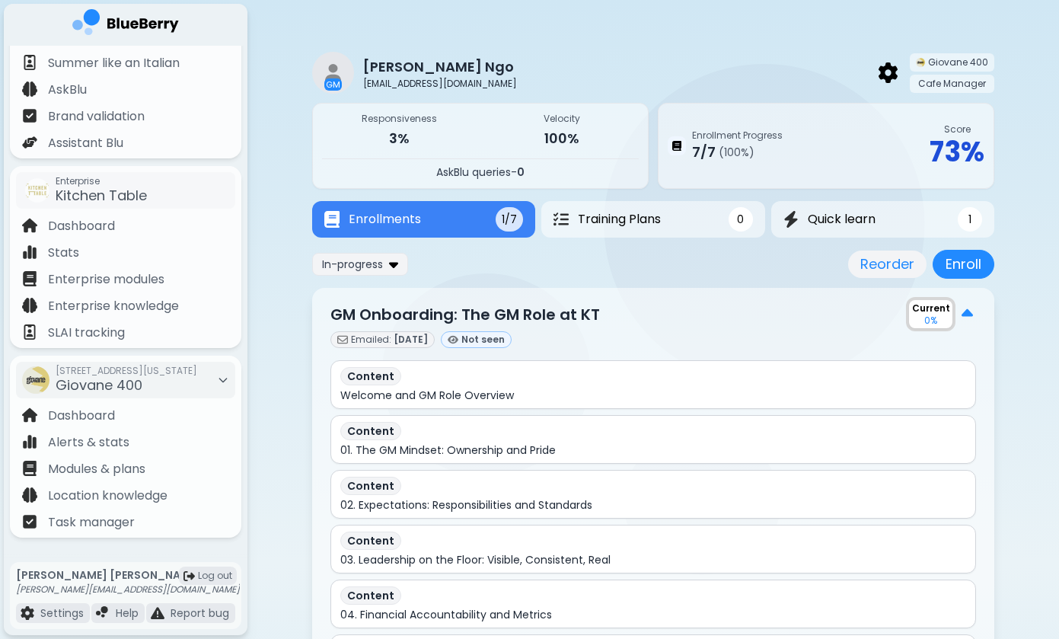
scroll to position [0, 0]
click at [113, 281] on p "Enterprise modules" at bounding box center [106, 279] width 117 height 18
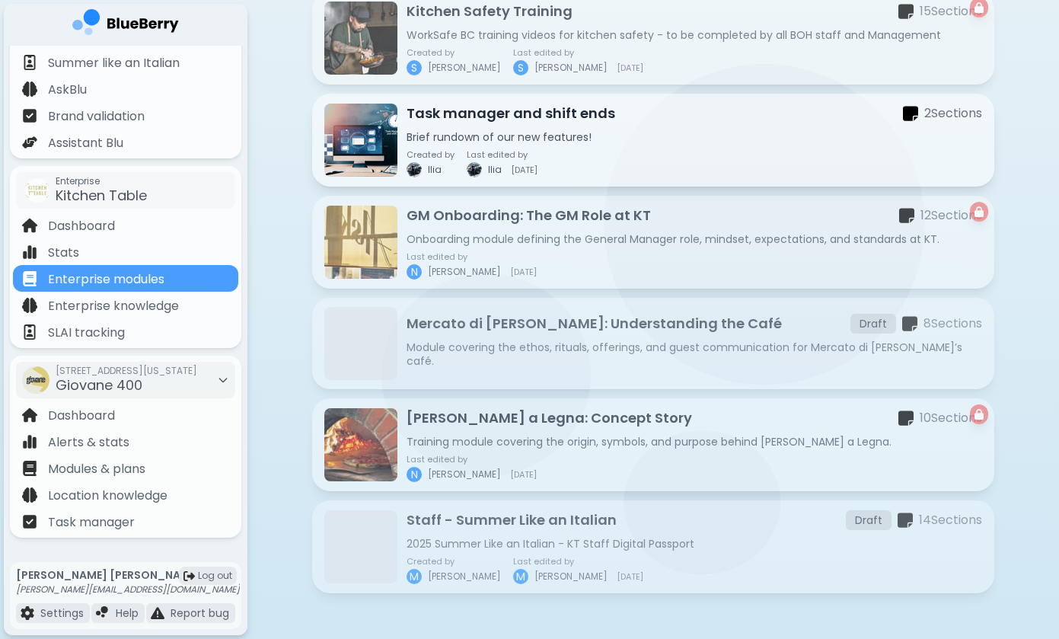
scroll to position [979, 0]
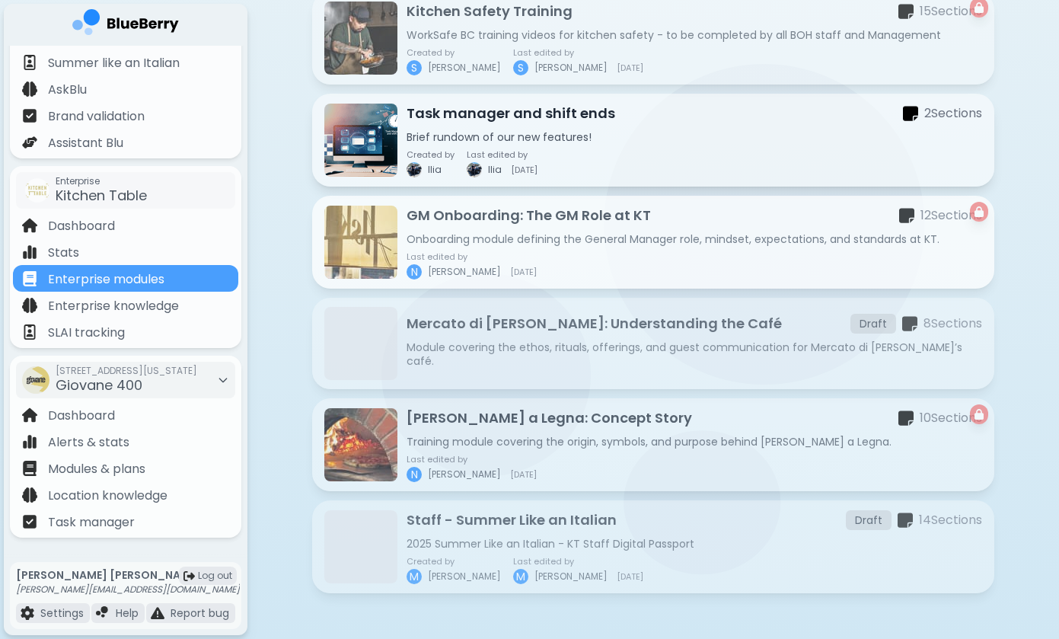
click at [496, 234] on p "Onboarding module defining the General Manager role, mindset, expectations, and…" at bounding box center [695, 239] width 576 height 14
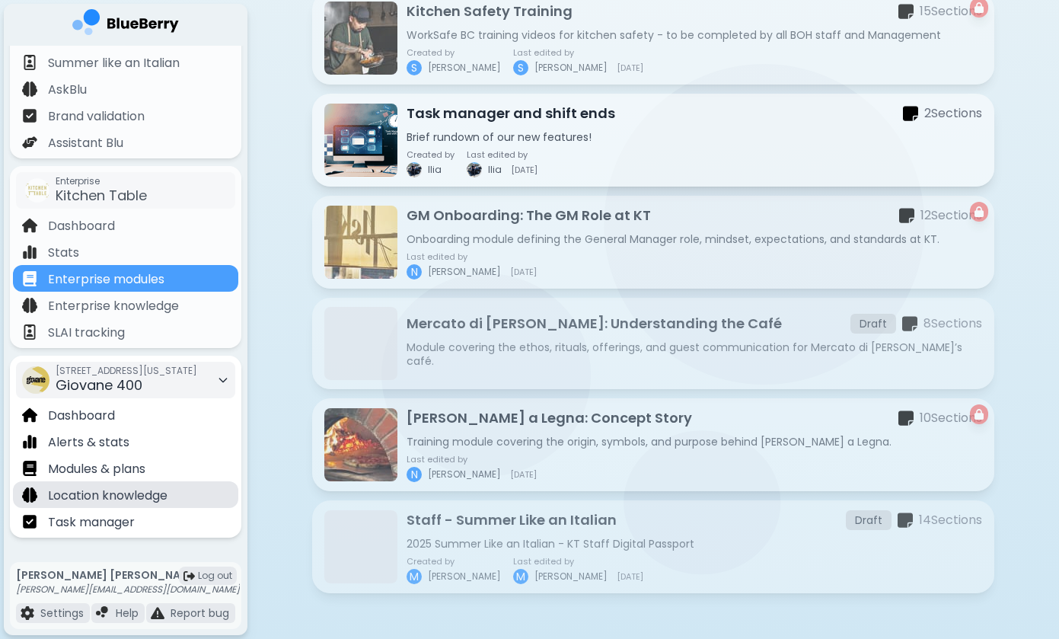
click at [88, 502] on p "Location knowledge" at bounding box center [108, 496] width 120 height 18
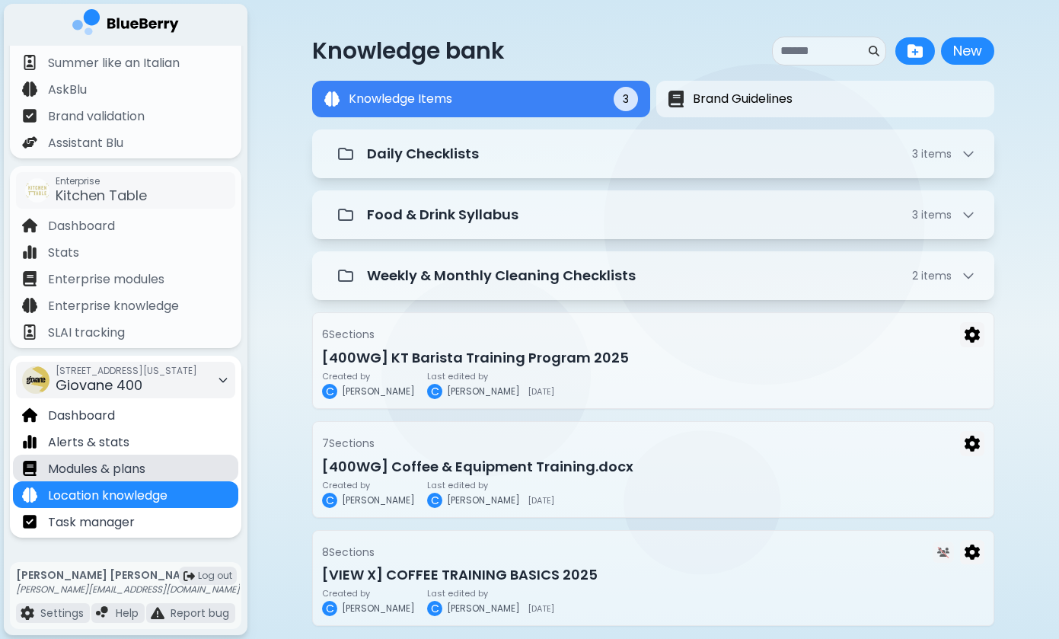
click at [120, 460] on p "Modules & plans" at bounding box center [96, 469] width 97 height 18
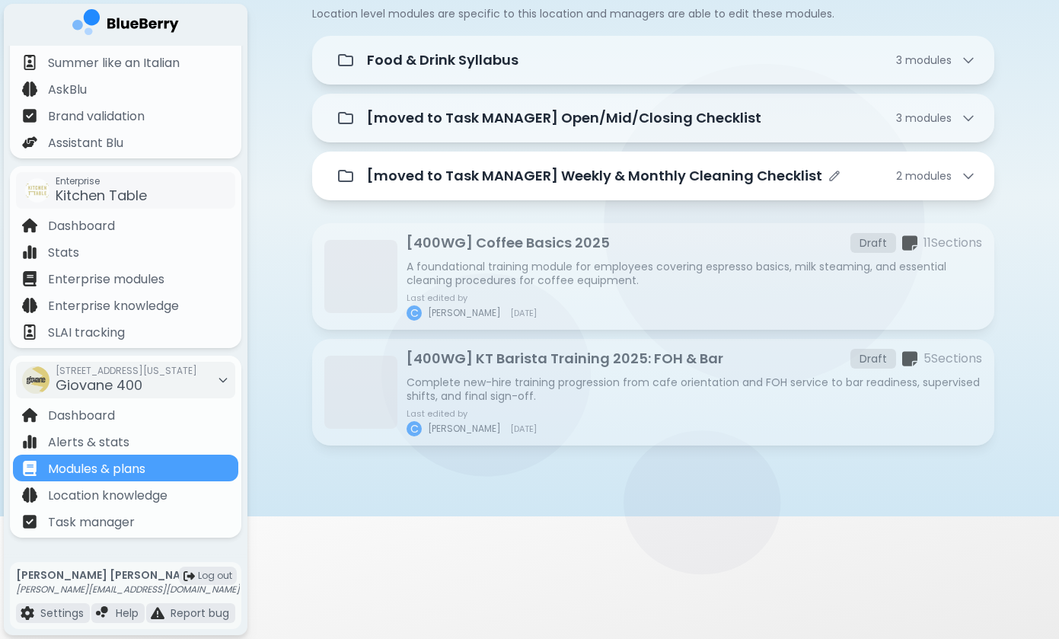
scroll to position [123, 0]
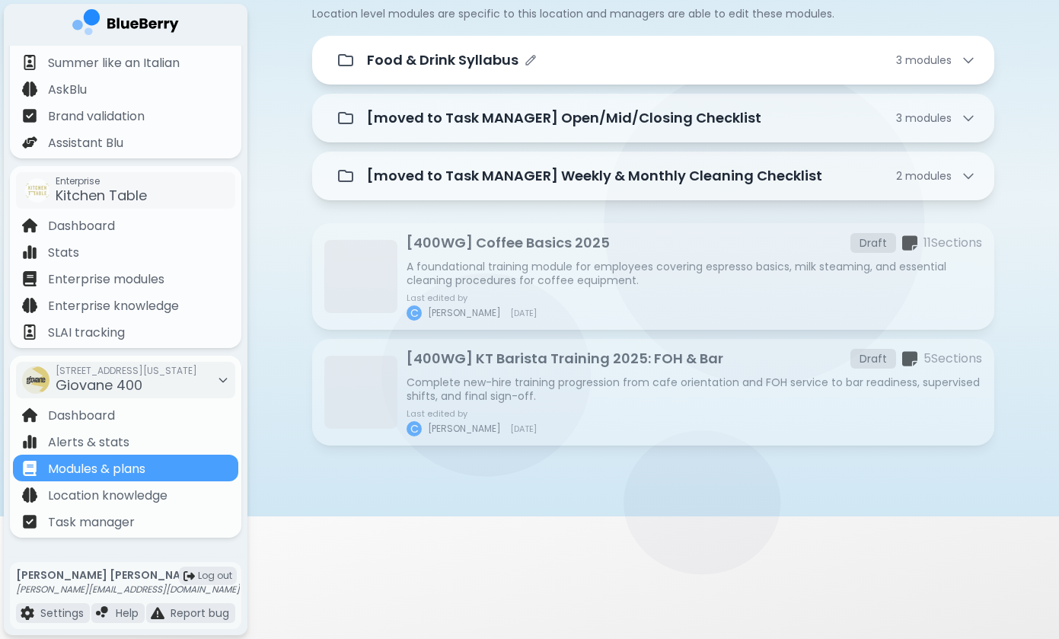
click at [436, 48] on div "Food & Drink Syllabus 3 module s" at bounding box center [653, 60] width 646 height 30
